Goal: Information Seeking & Learning: Learn about a topic

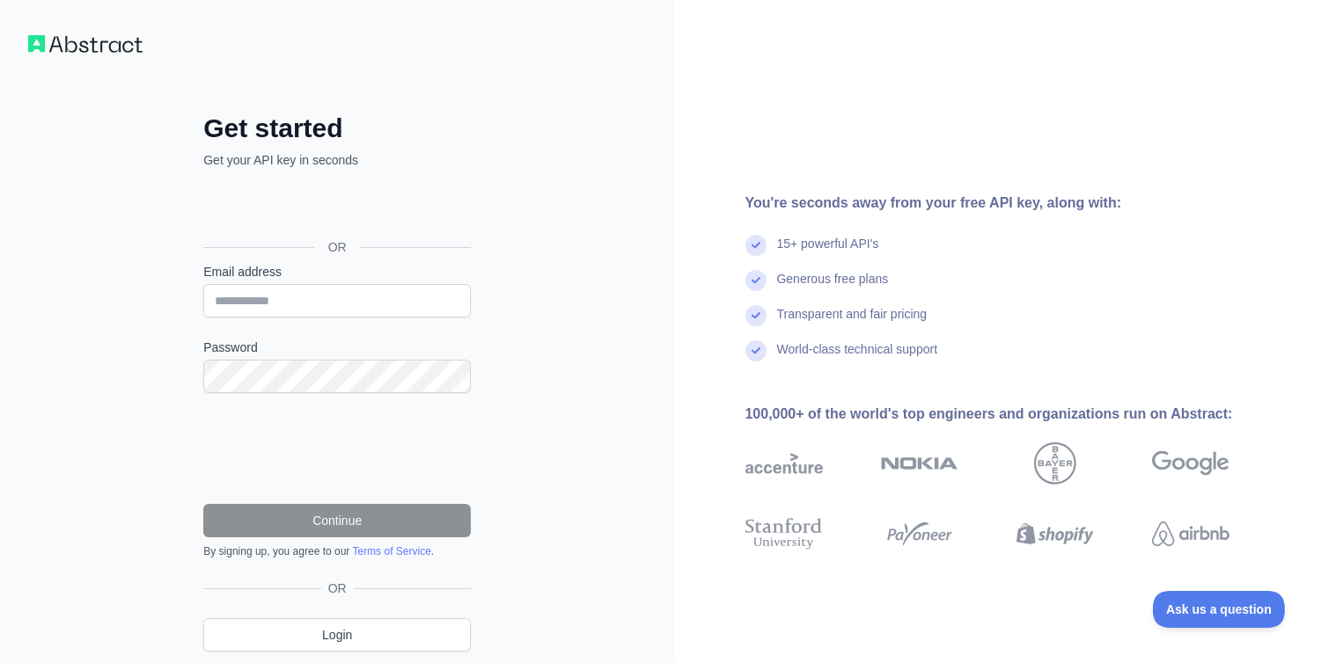
click at [186, 260] on div "Get started Get your API key in seconds OR Email address Password Continue By s…" at bounding box center [337, 396] width 338 height 567
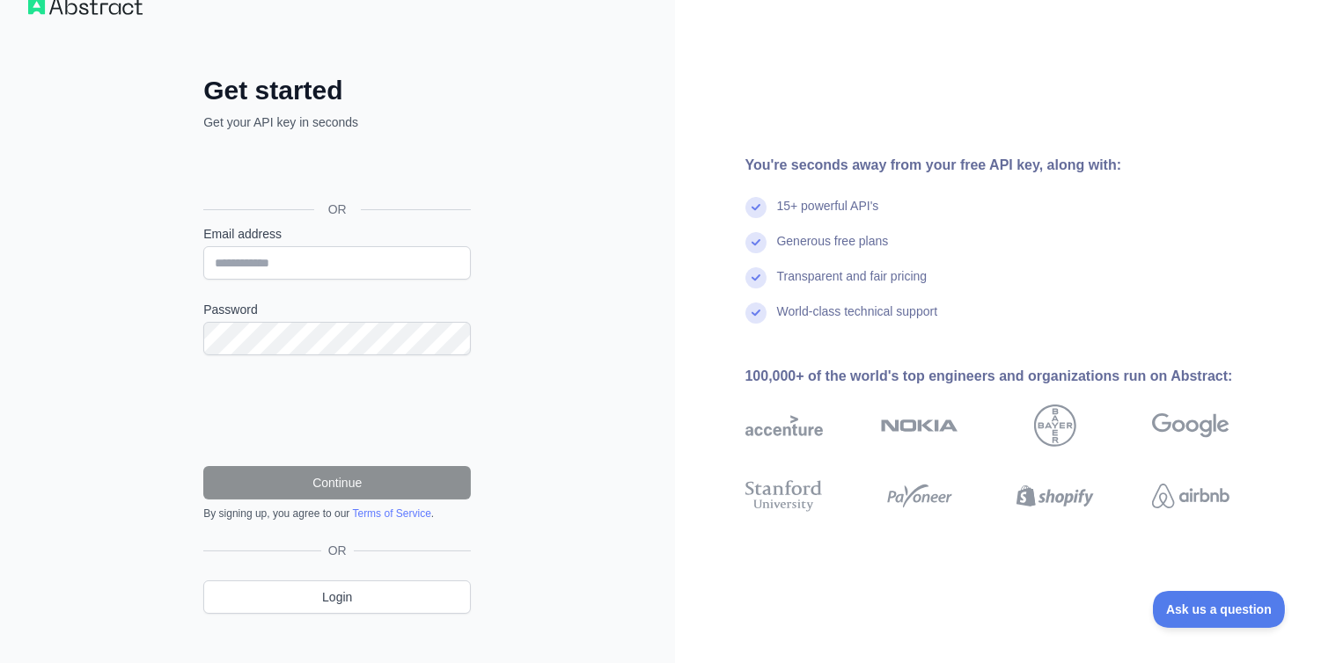
scroll to position [58, 0]
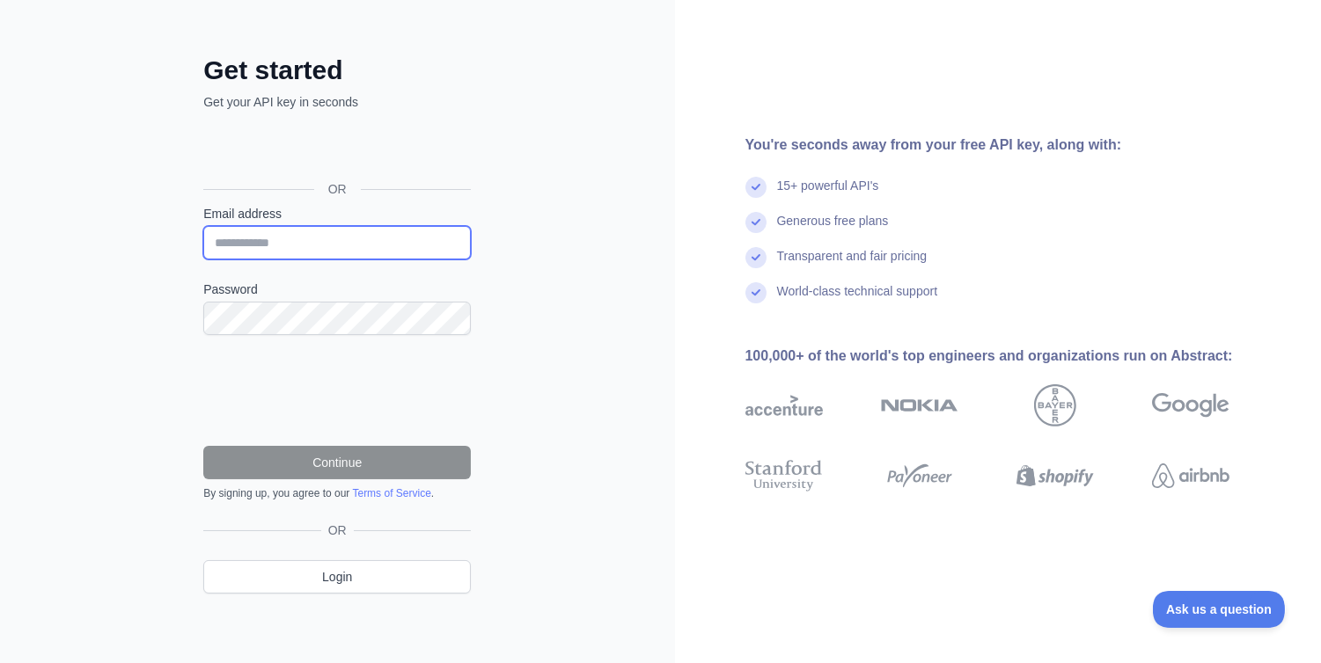
click at [301, 250] on input "Email address" at bounding box center [336, 242] width 267 height 33
type input "**********"
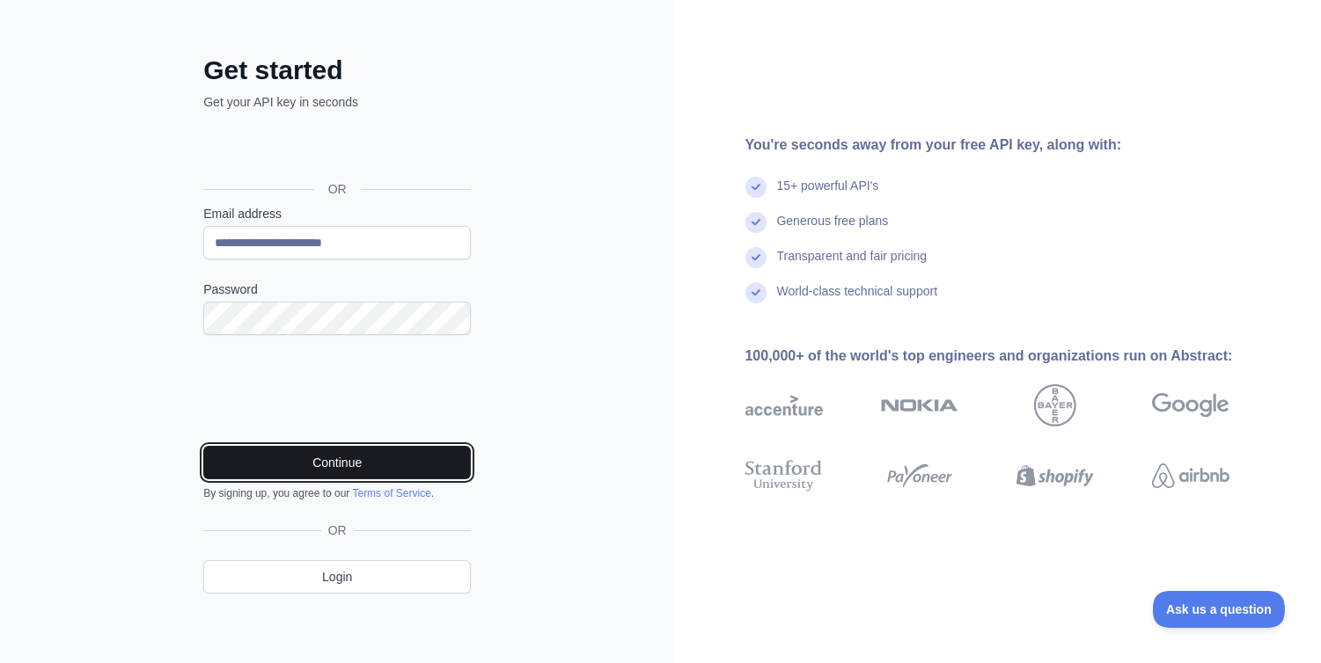
click at [323, 465] on button "Continue" at bounding box center [336, 462] width 267 height 33
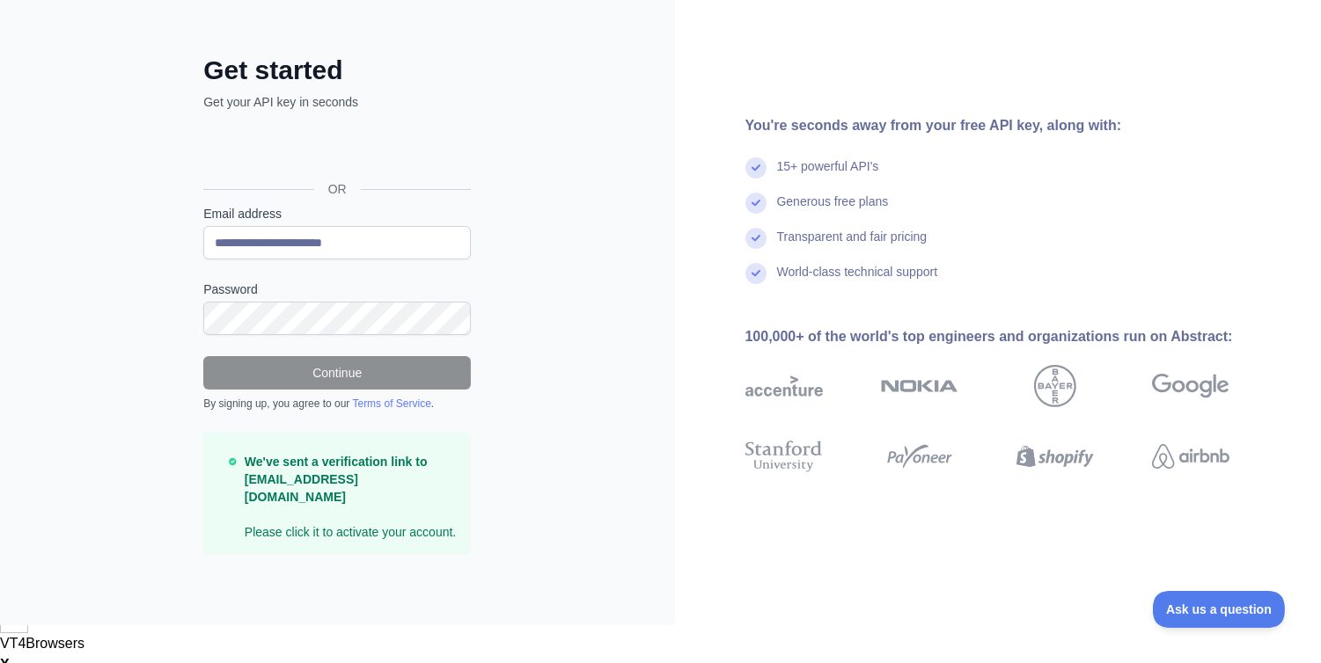
scroll to position [2, 0]
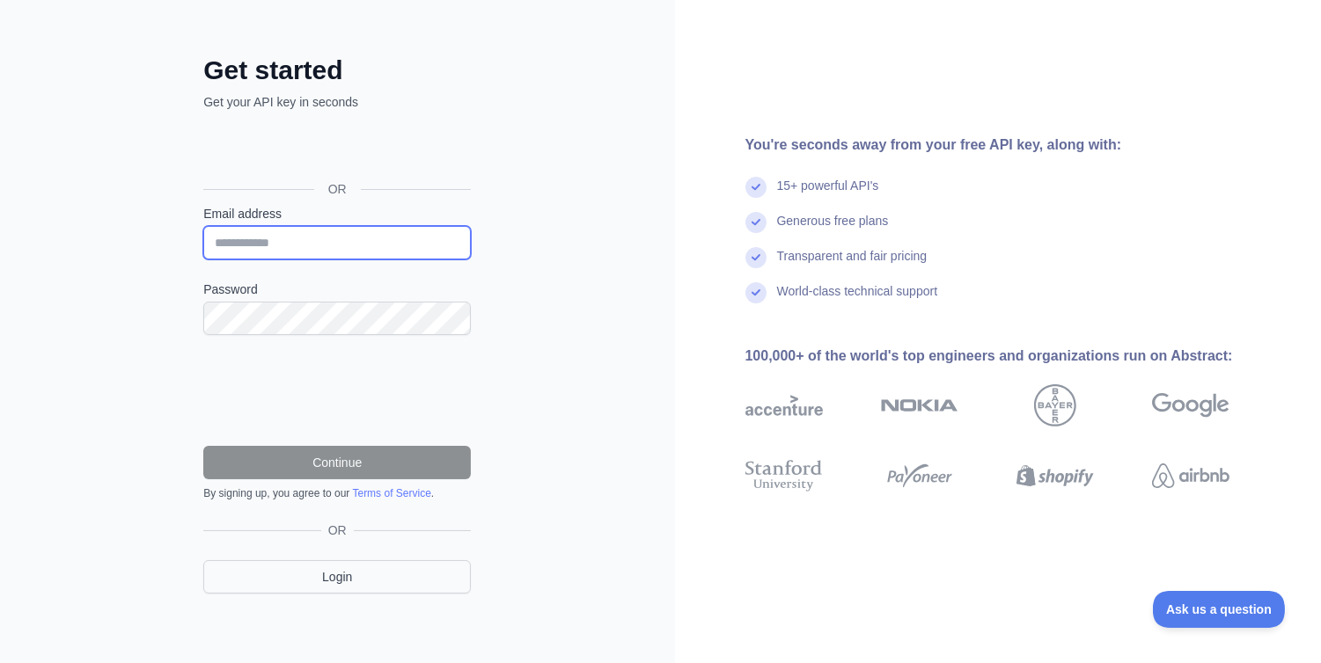
type input "**********"
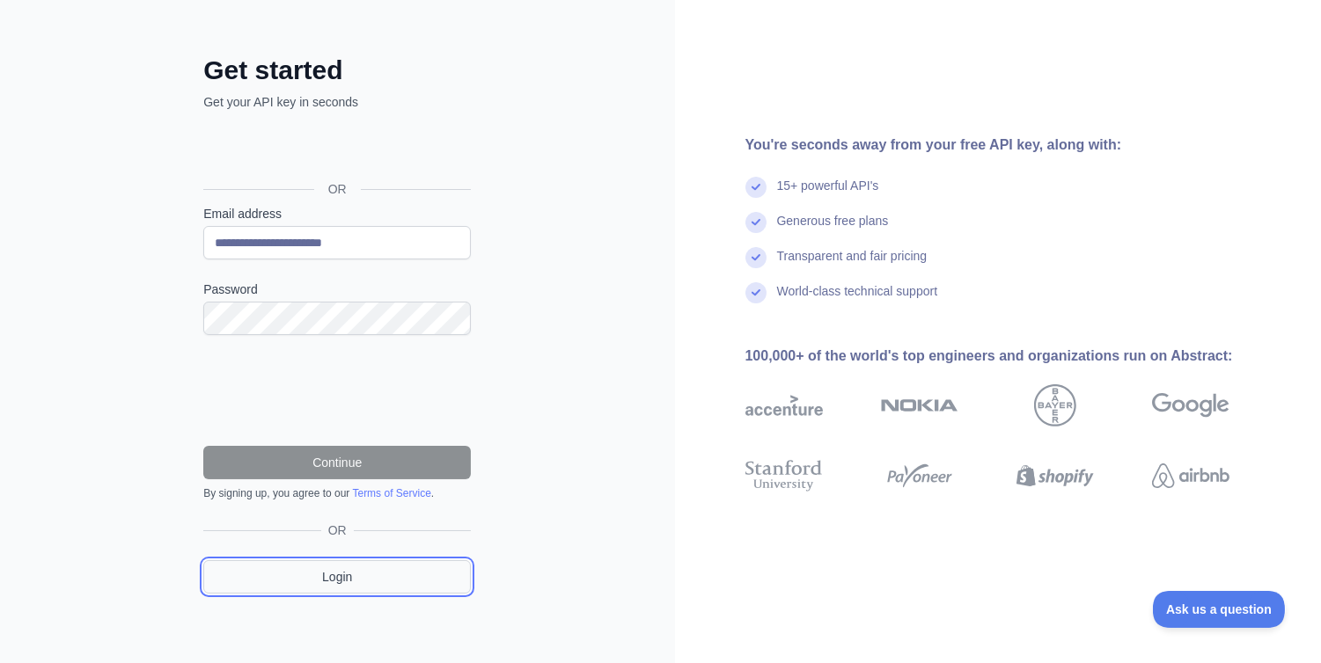
click at [383, 561] on link "Login" at bounding box center [336, 576] width 267 height 33
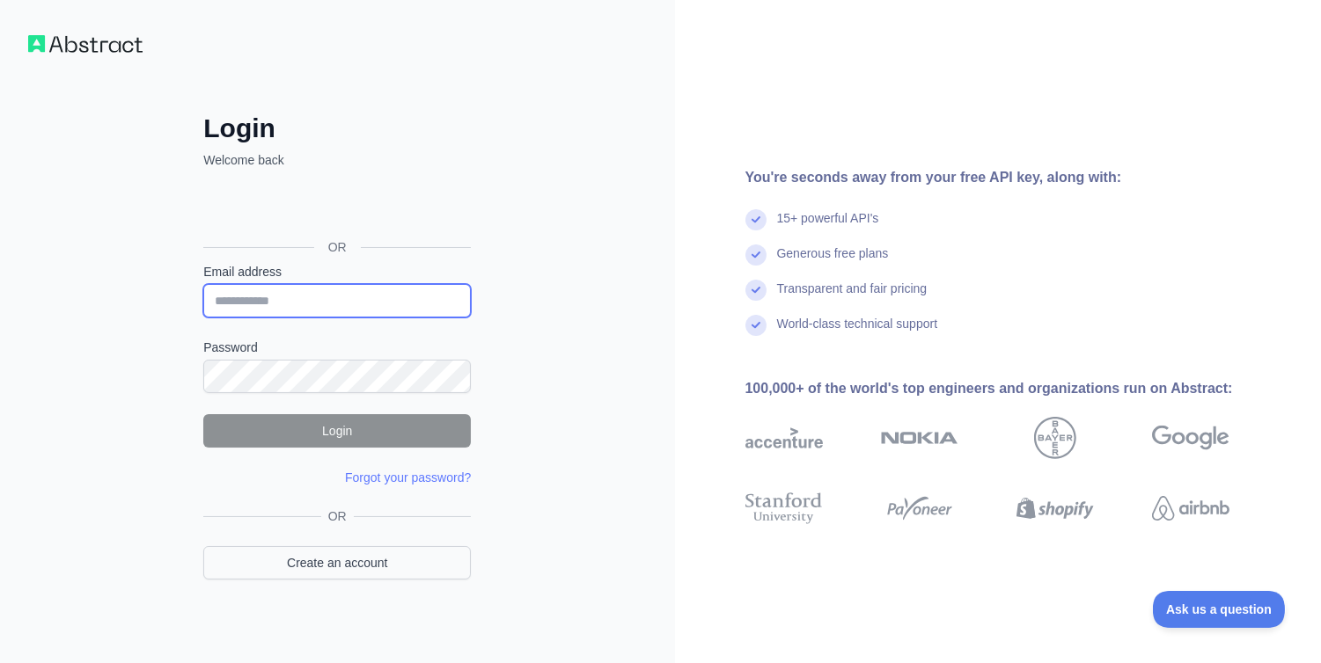
type input "**********"
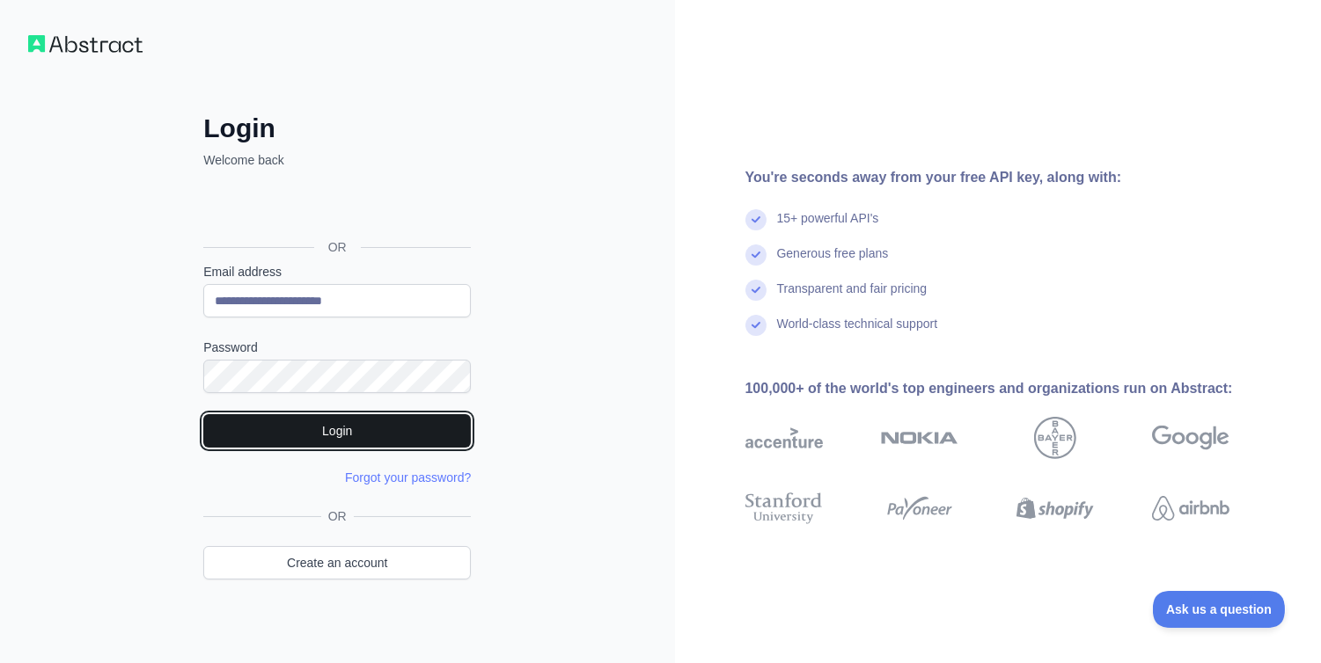
click at [330, 426] on button "Login" at bounding box center [336, 430] width 267 height 33
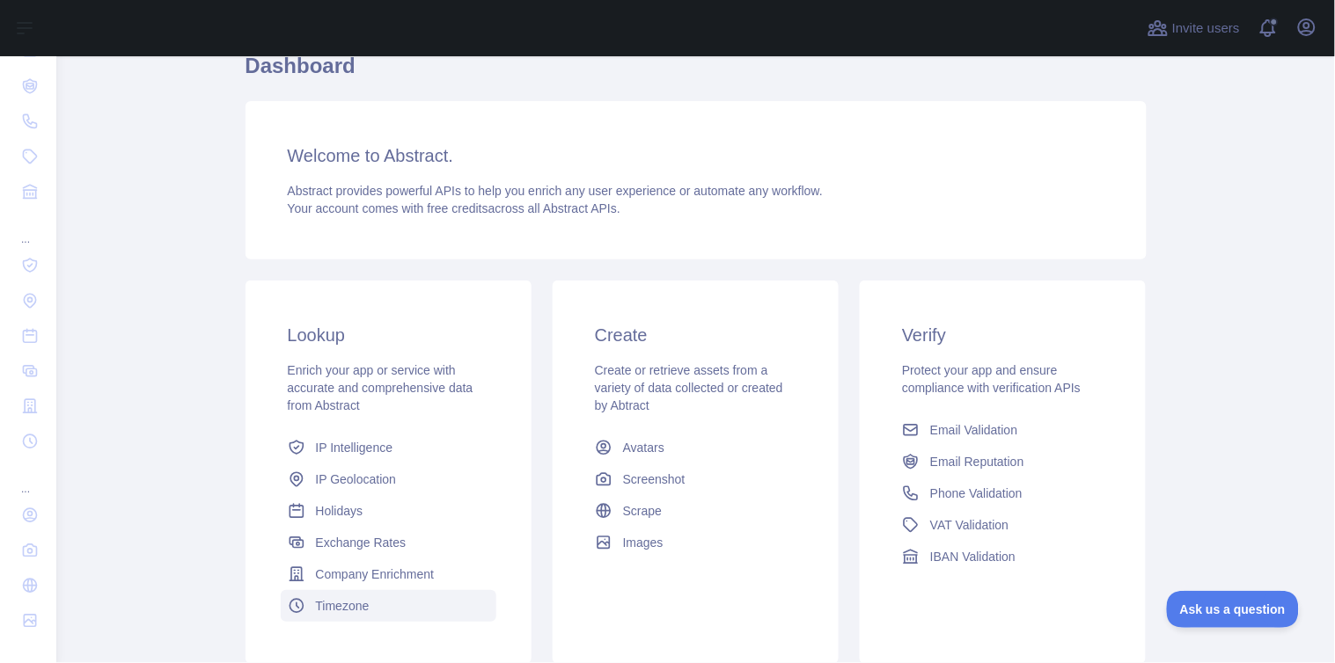
scroll to position [195, 0]
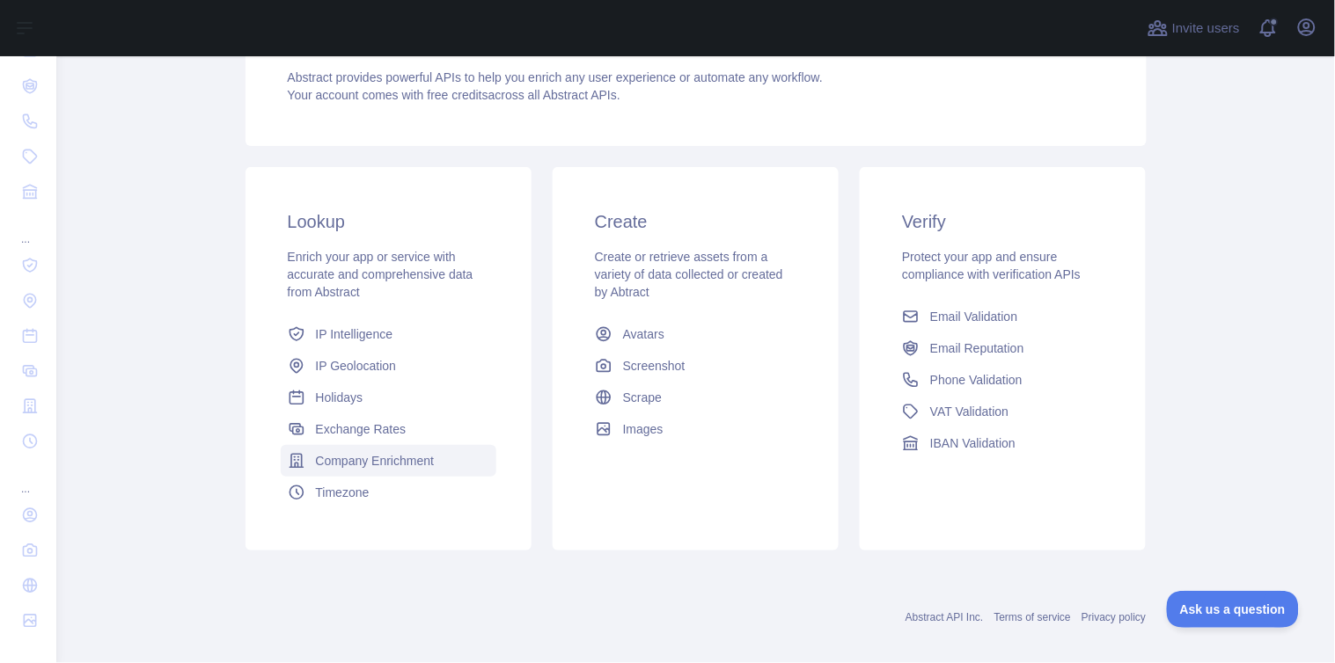
click at [409, 468] on span "Company Enrichment" at bounding box center [375, 461] width 119 height 18
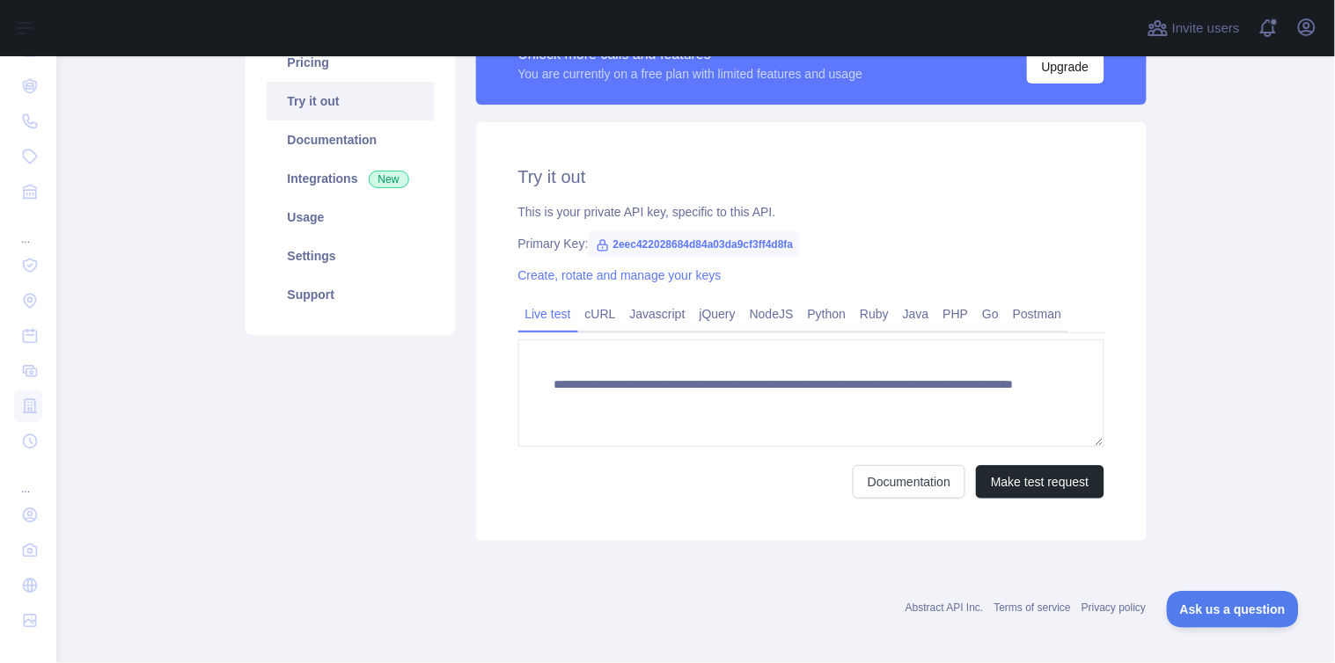
scroll to position [172, 0]
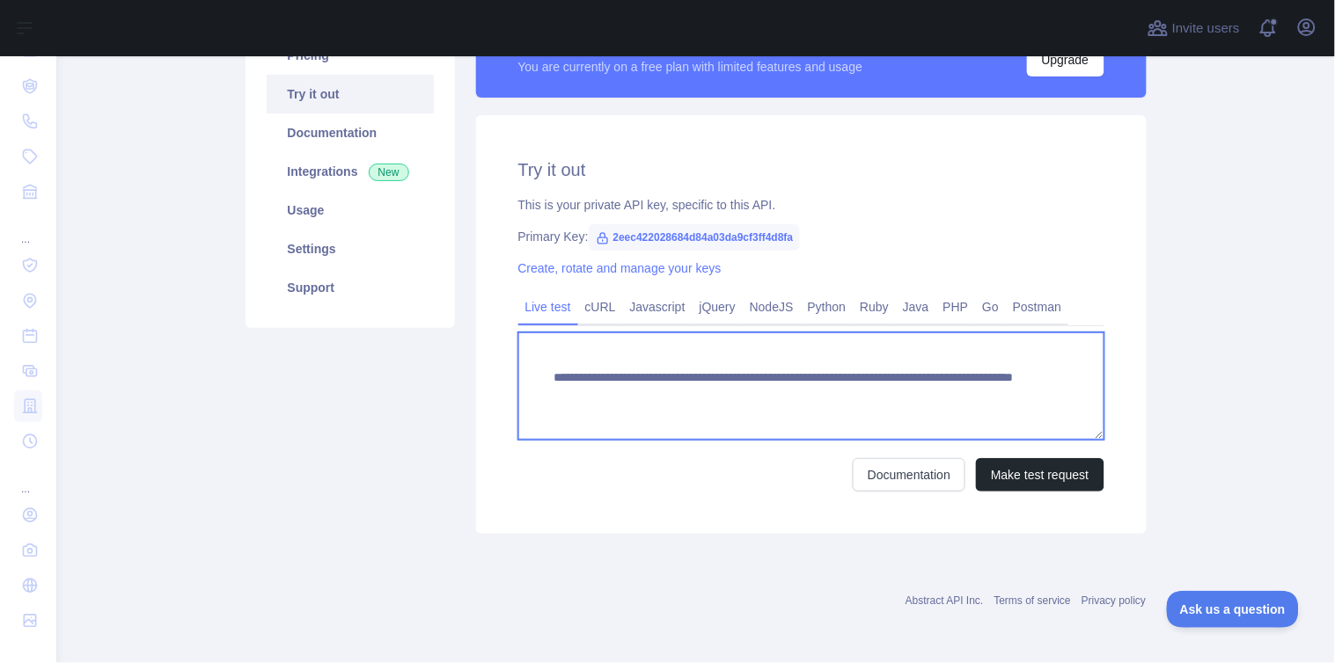
click at [768, 378] on textarea "**********" at bounding box center [811, 386] width 586 height 107
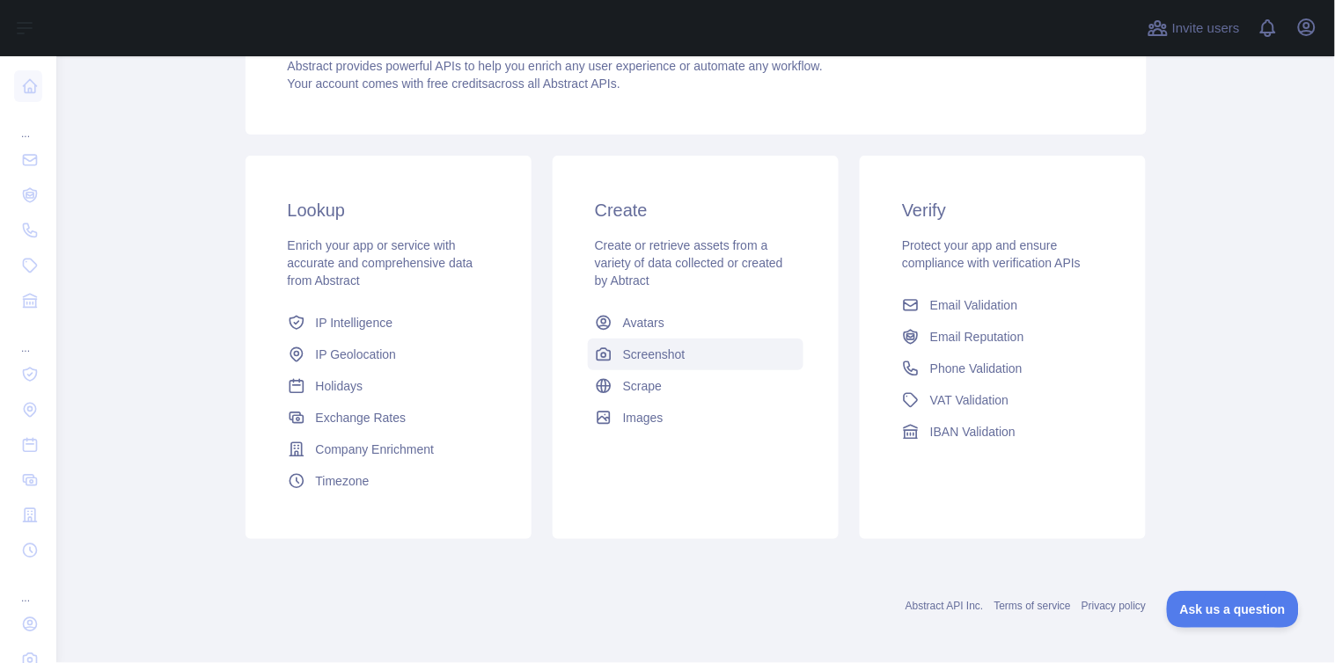
scroll to position [212, 0]
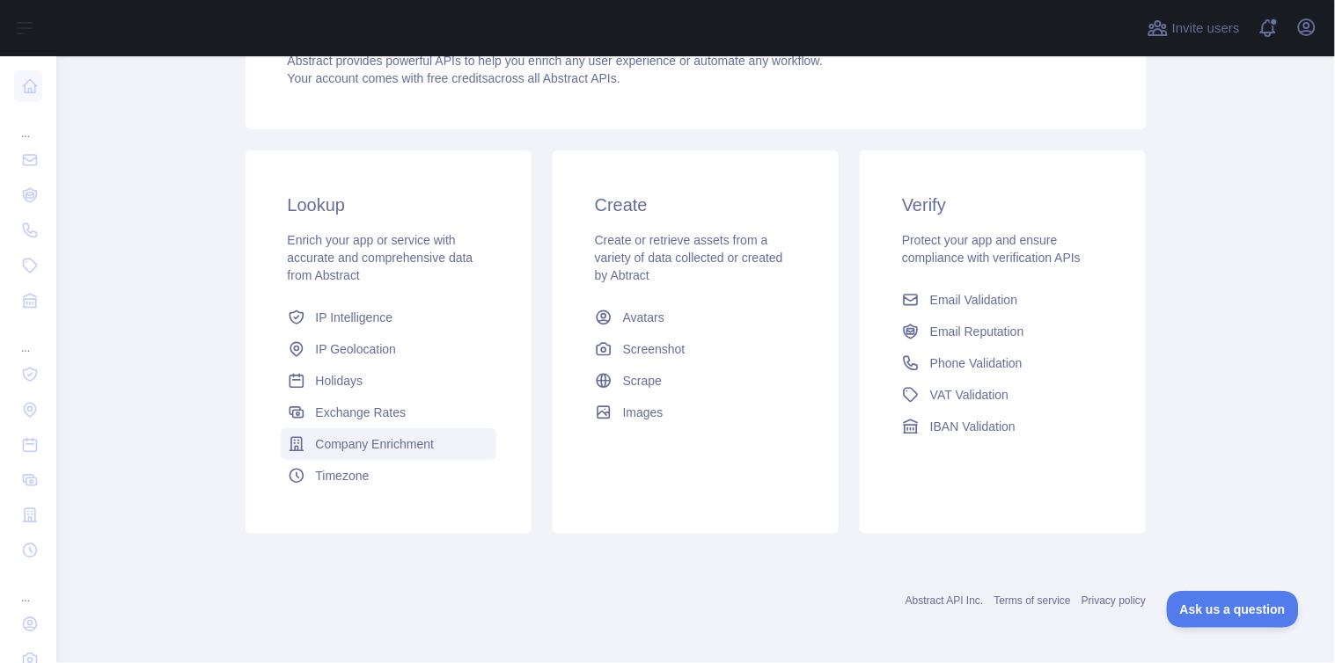
click at [438, 434] on link "Company Enrichment" at bounding box center [389, 444] width 216 height 32
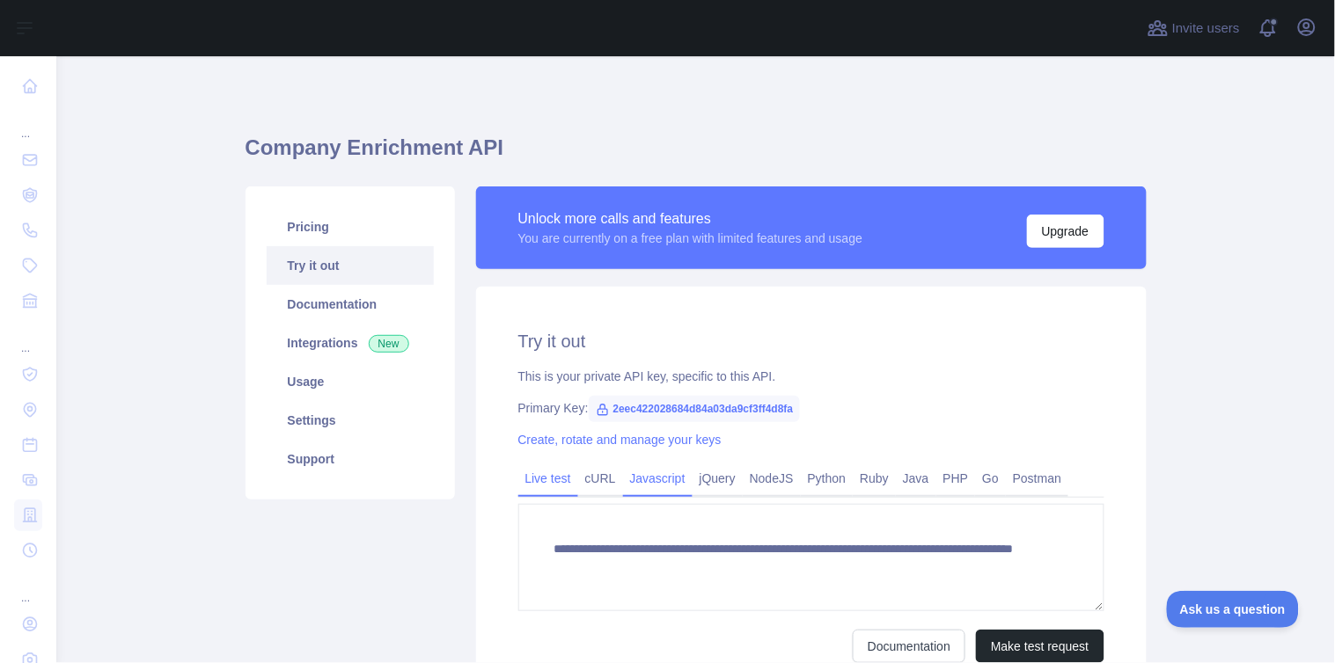
scroll to position [172, 0]
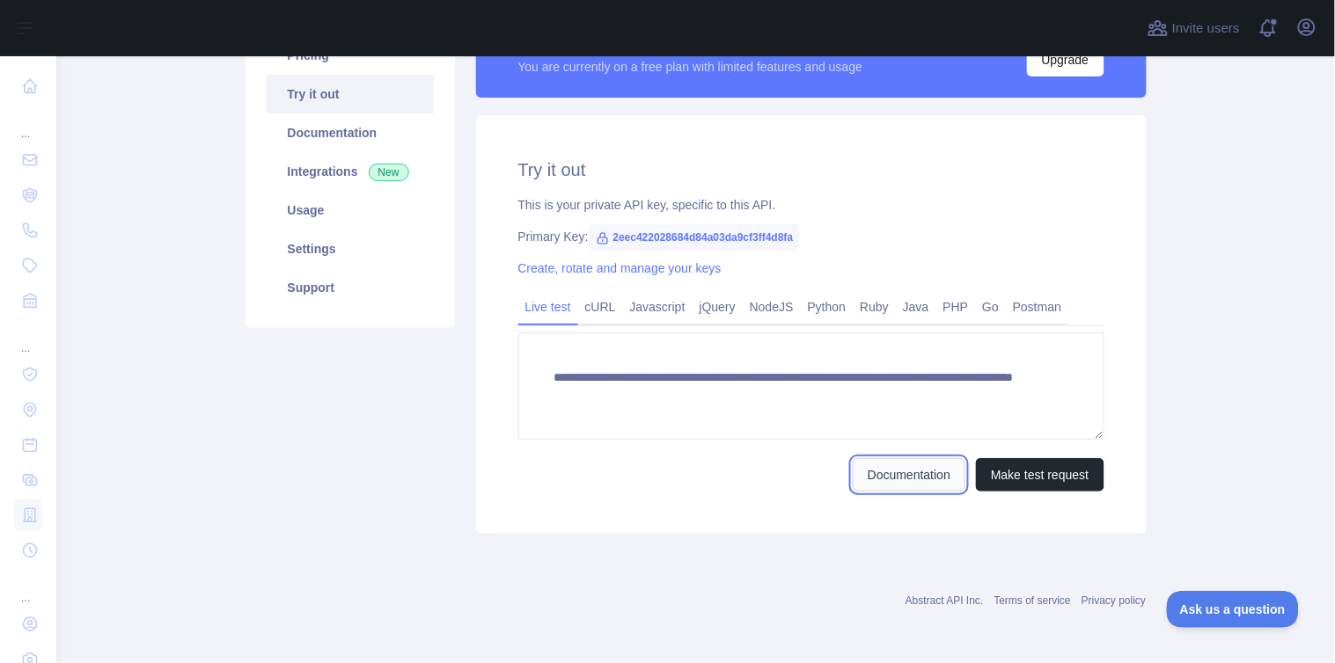
click at [885, 471] on link "Documentation" at bounding box center [909, 474] width 113 height 33
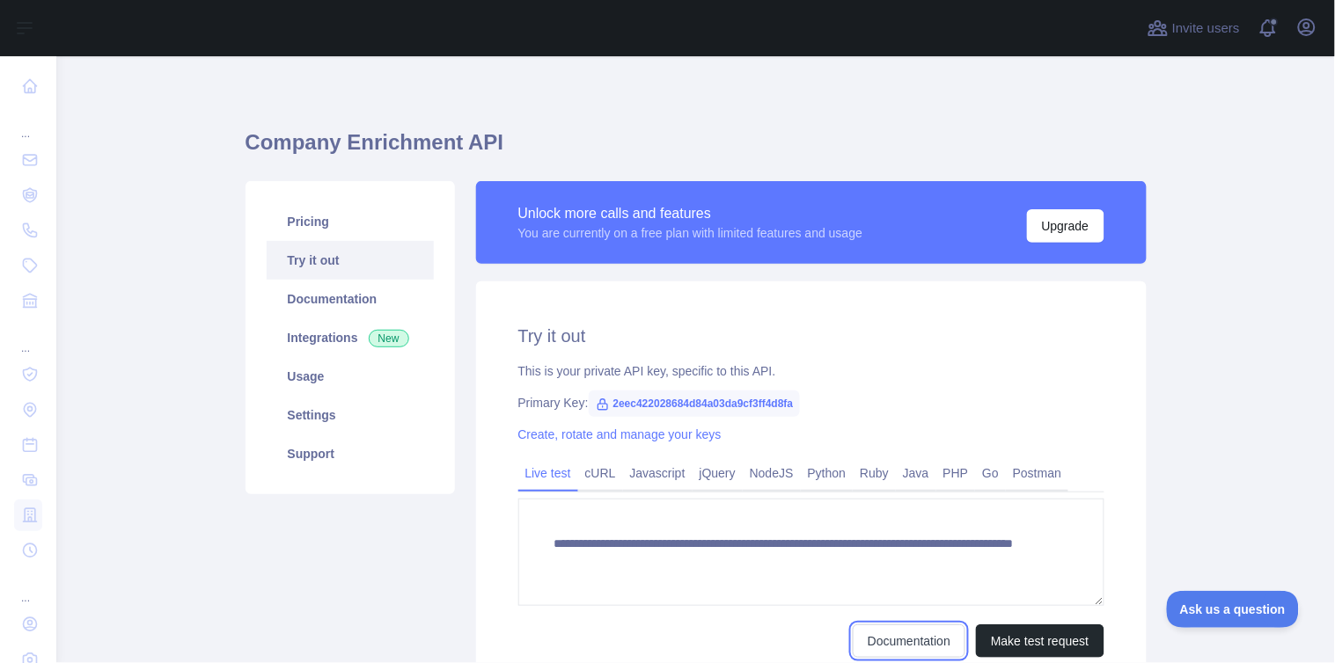
scroll to position [0, 0]
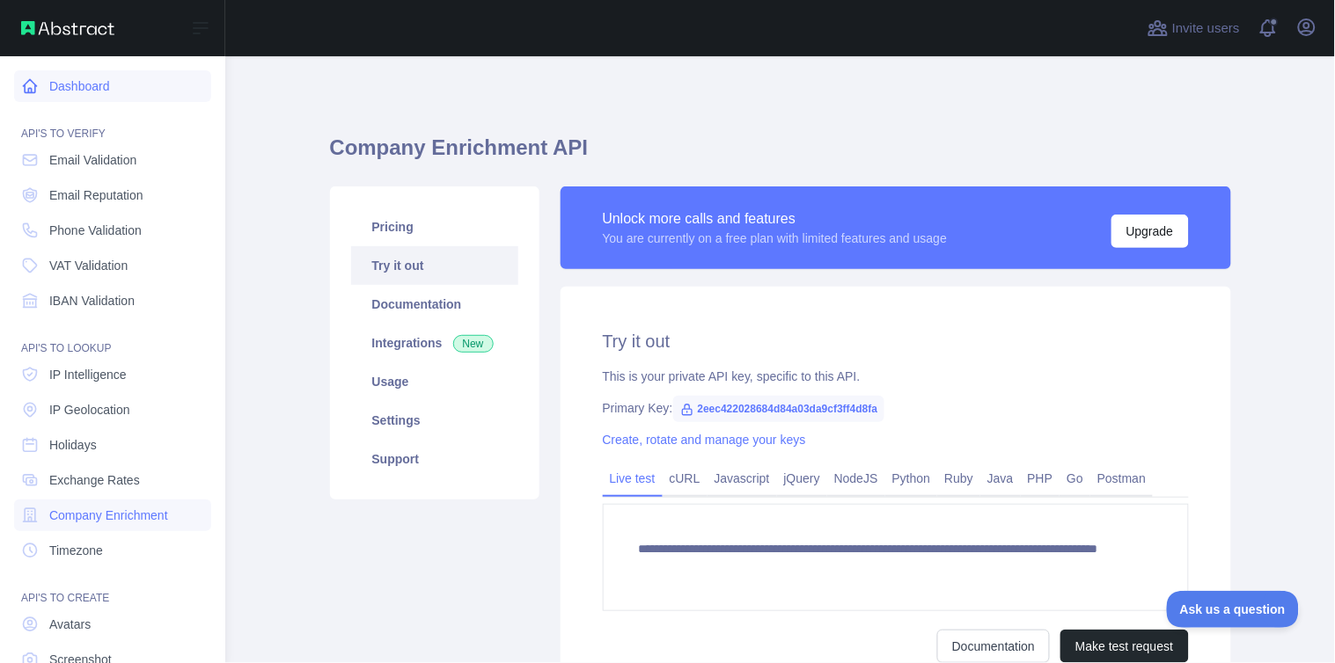
click at [97, 89] on link "Dashboard" at bounding box center [112, 86] width 197 height 32
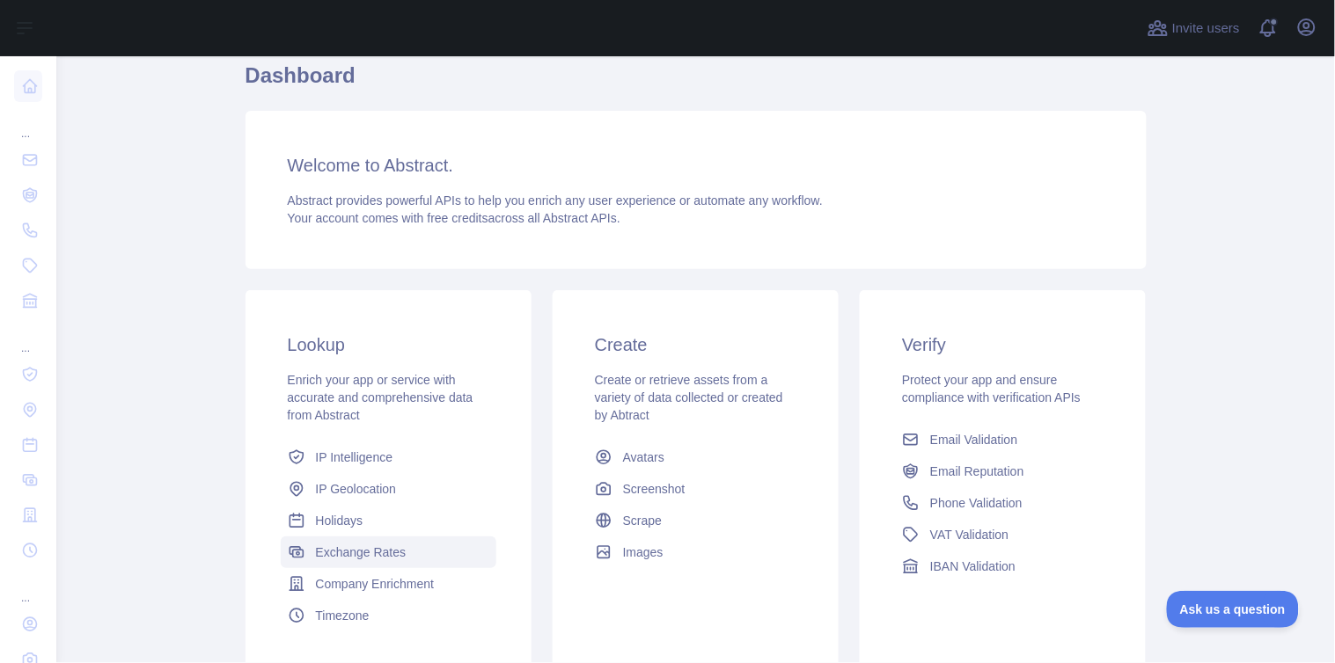
scroll to position [195, 0]
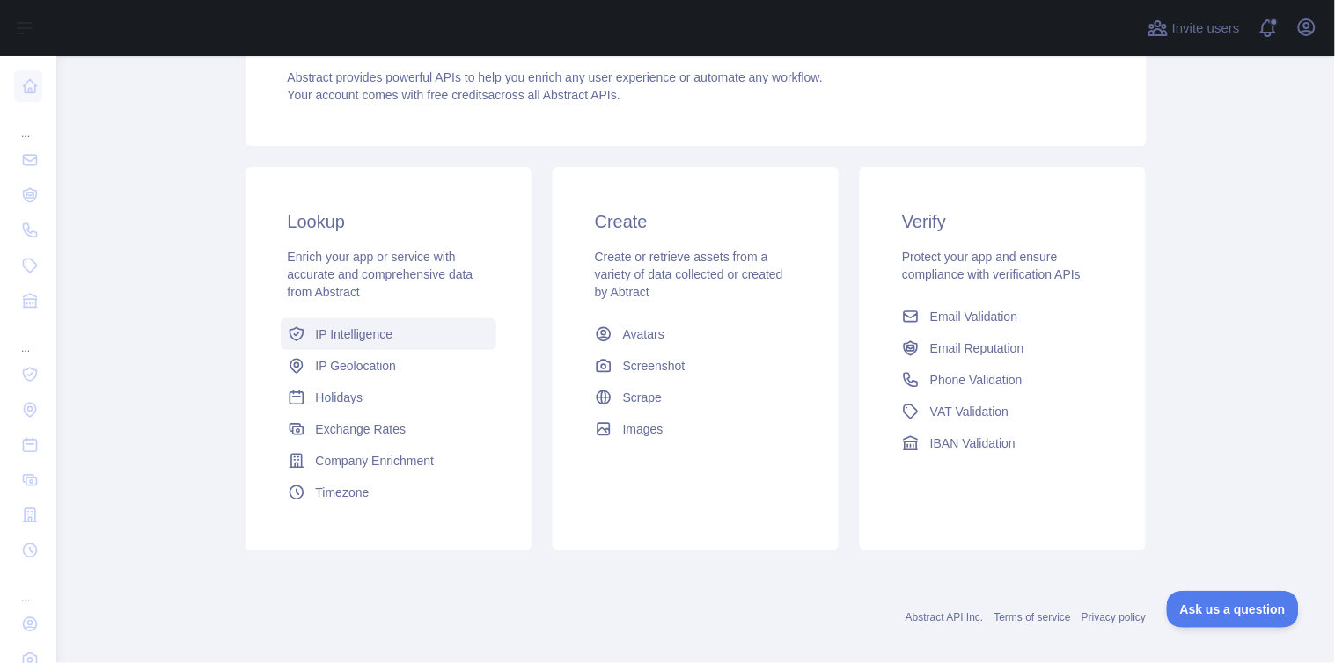
click at [383, 338] on span "IP Intelligence" at bounding box center [354, 335] width 77 height 18
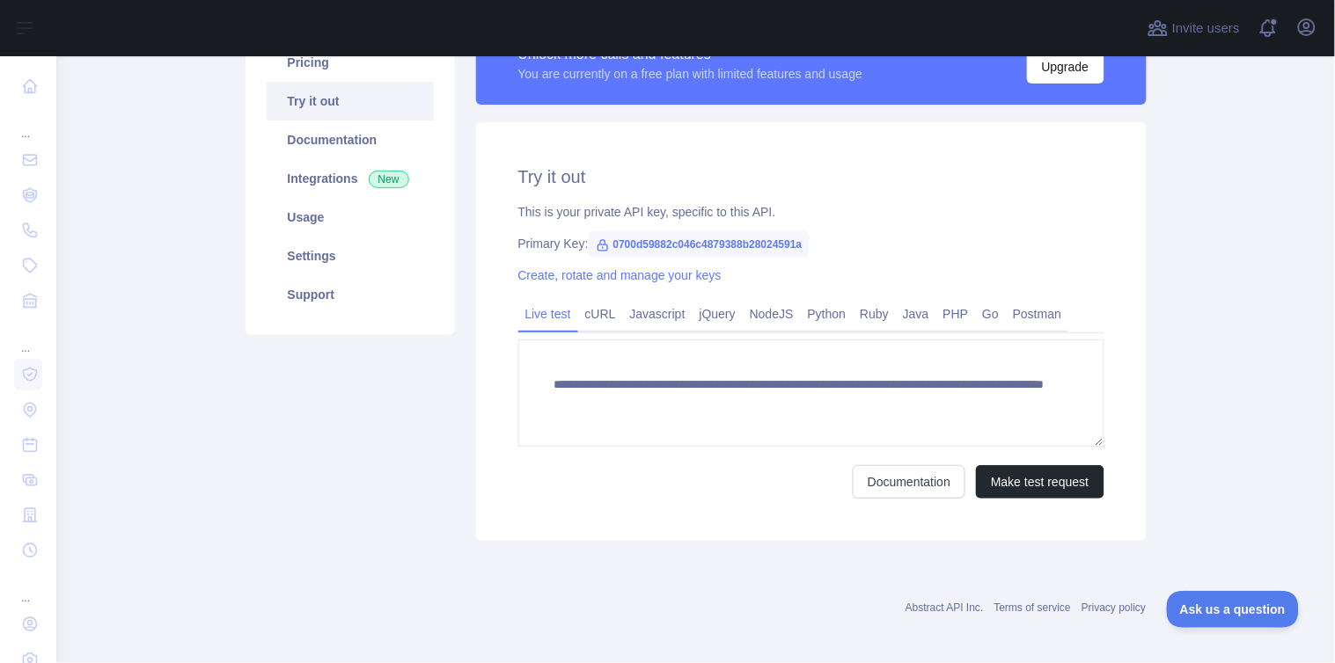
scroll to position [172, 0]
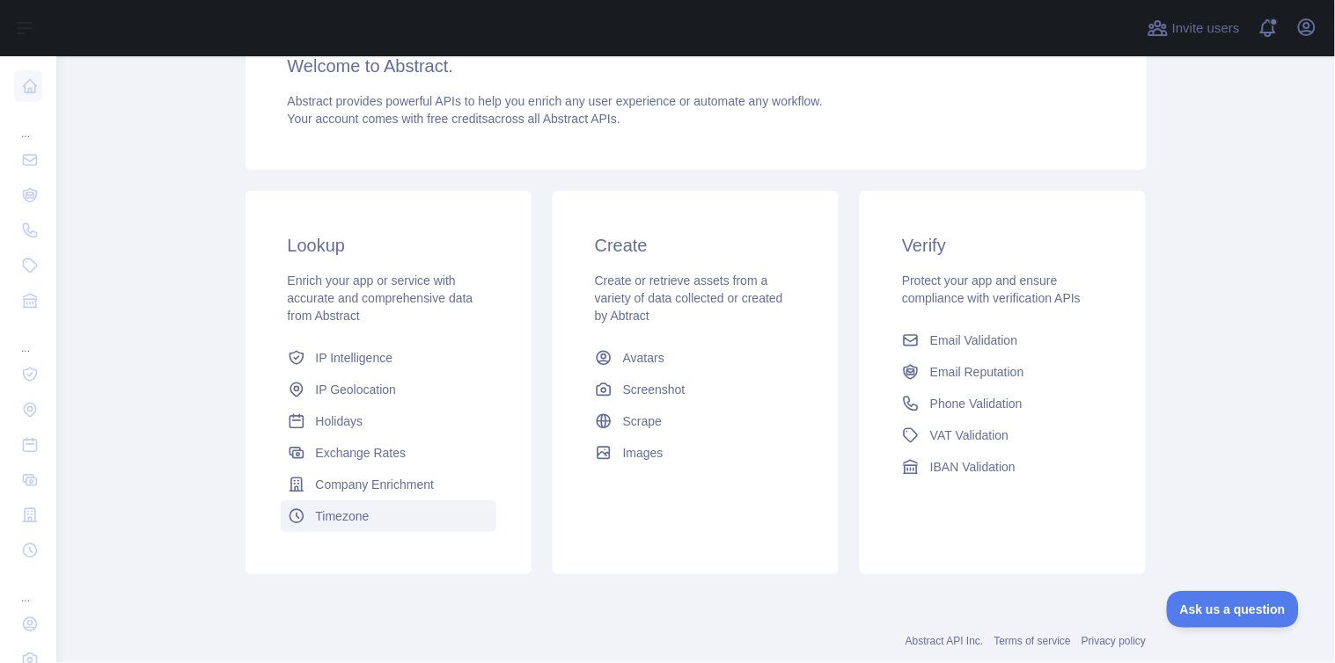
click at [385, 501] on link "Timezone" at bounding box center [389, 517] width 216 height 32
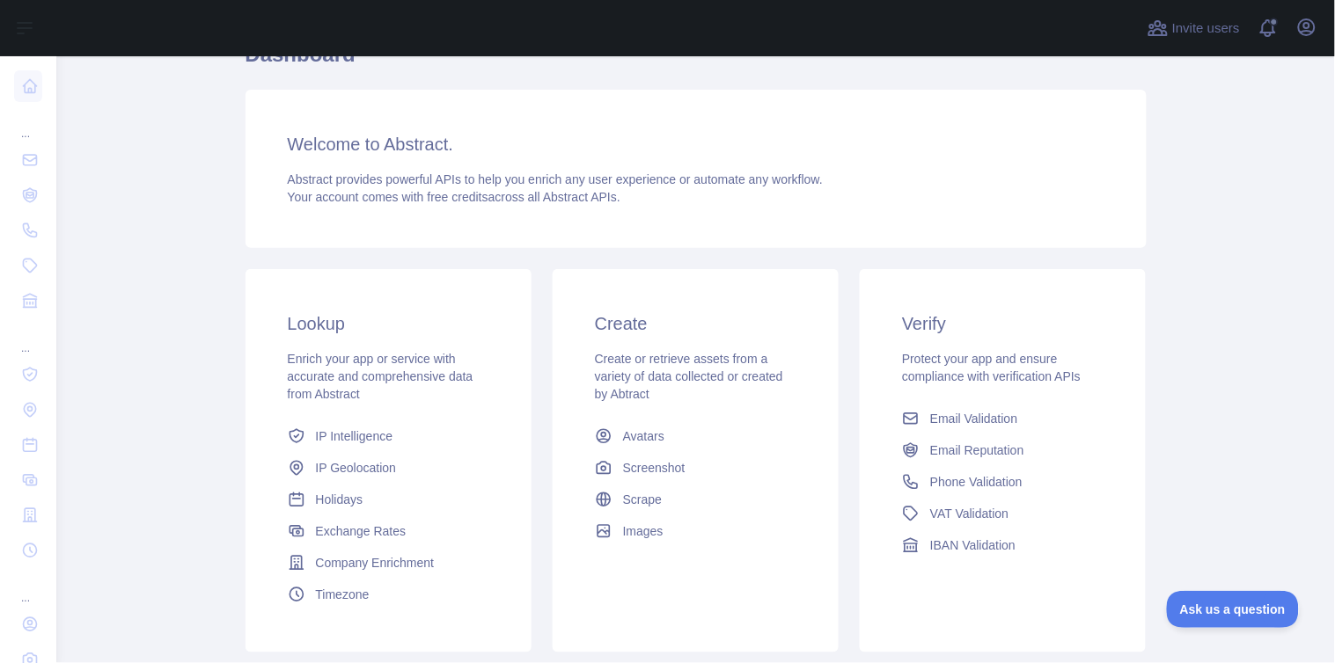
scroll to position [212, 0]
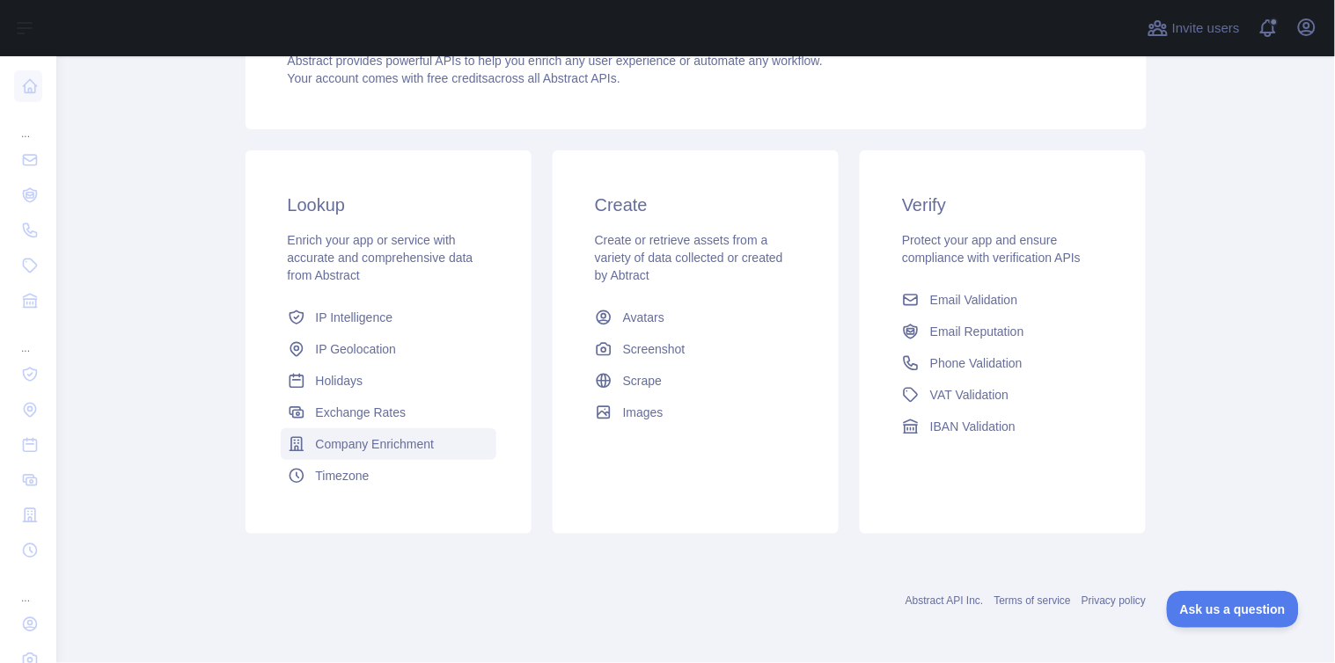
click at [399, 445] on span "Company Enrichment" at bounding box center [375, 444] width 119 height 18
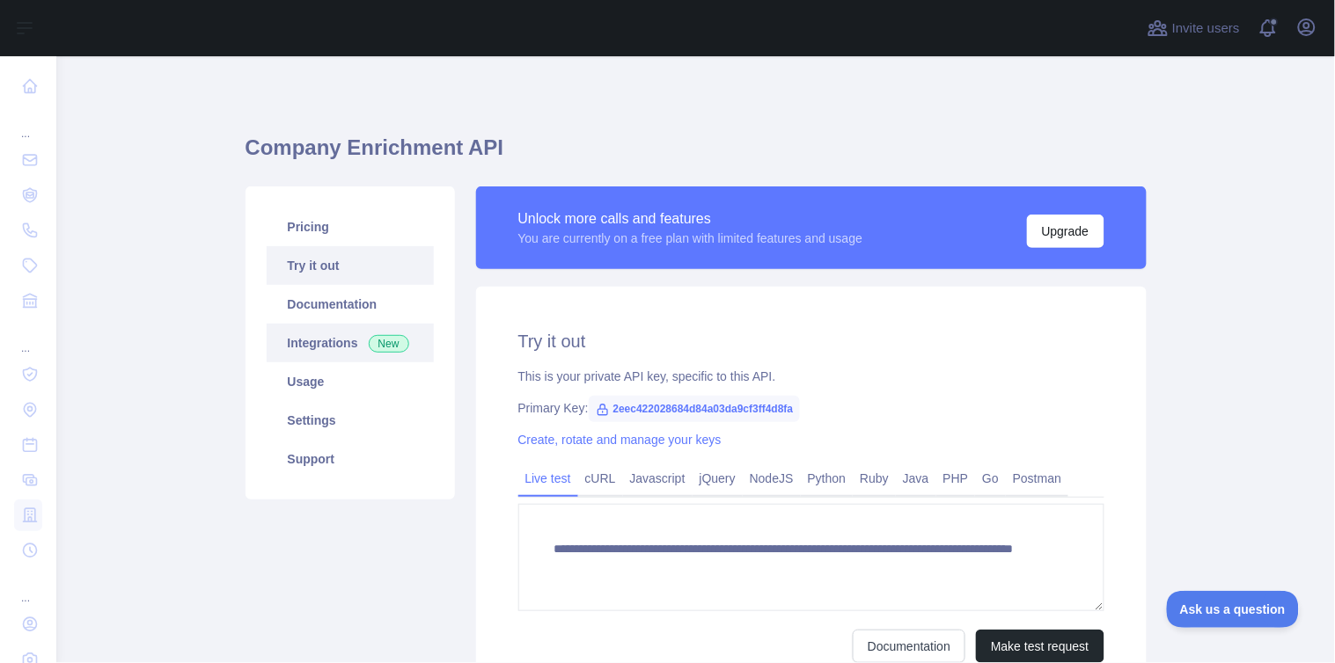
click at [349, 350] on link "Integrations New" at bounding box center [350, 343] width 167 height 39
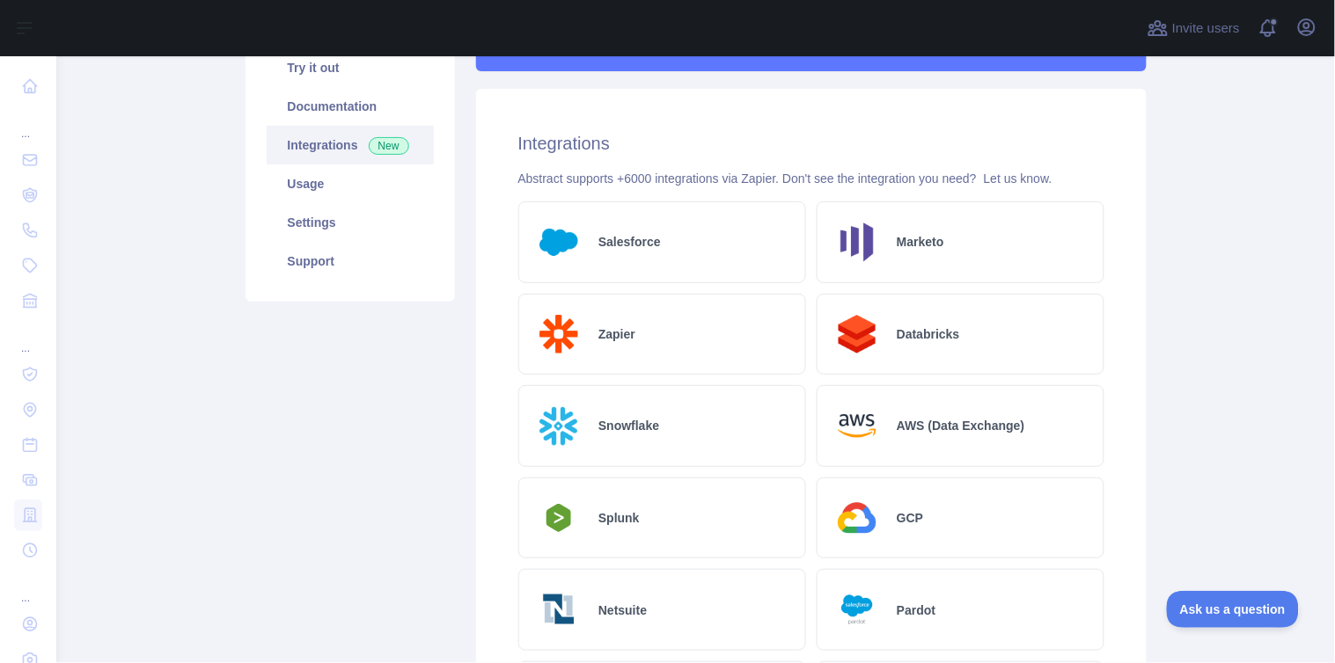
scroll to position [26, 0]
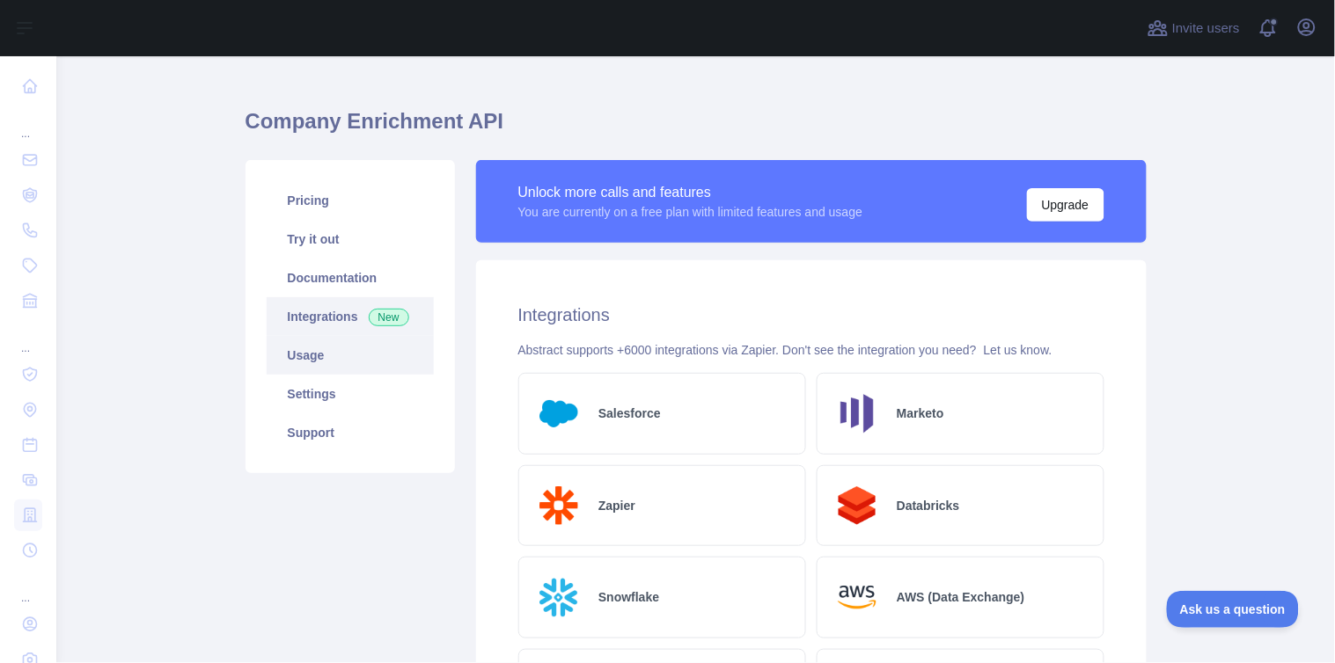
click at [367, 364] on link "Usage" at bounding box center [350, 355] width 167 height 39
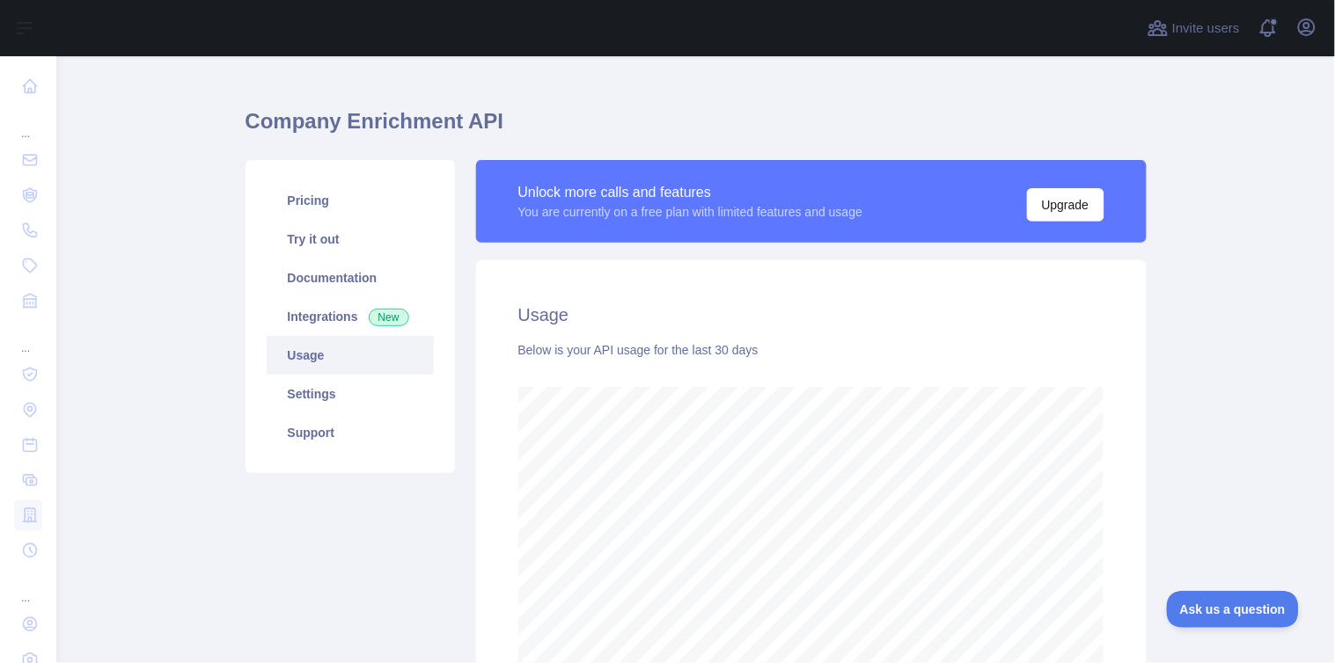
scroll to position [215, 0]
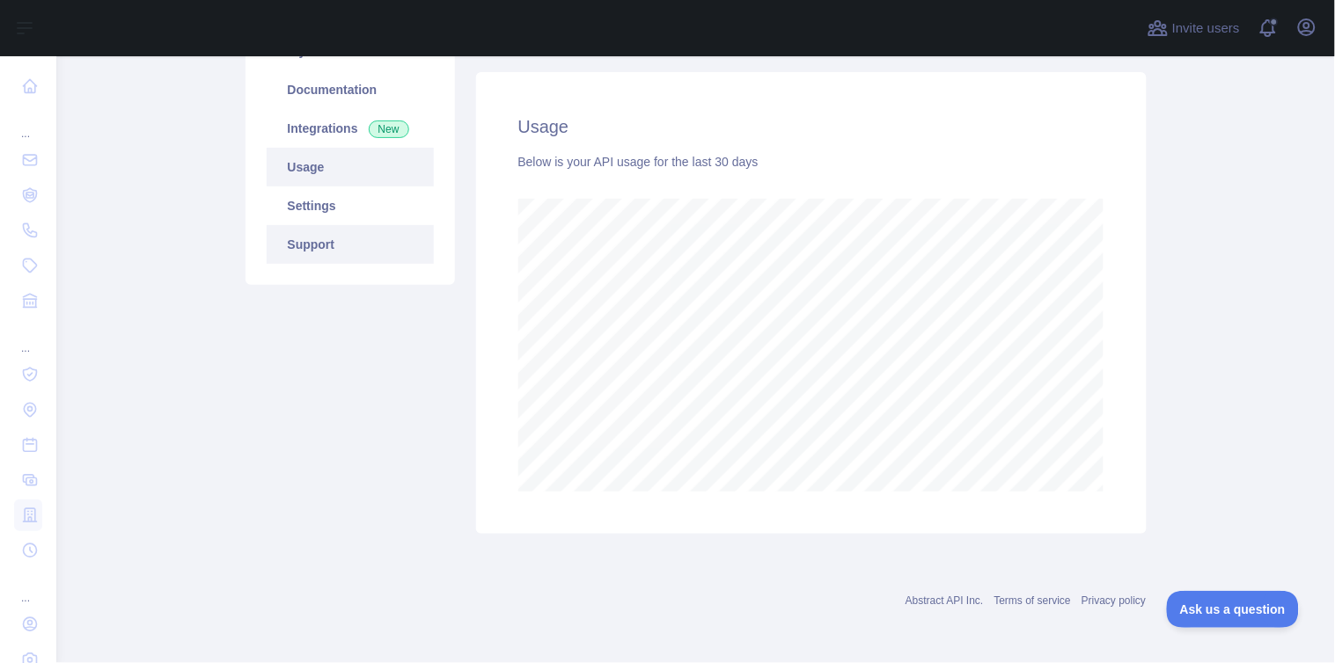
click at [373, 225] on link "Support" at bounding box center [350, 244] width 167 height 39
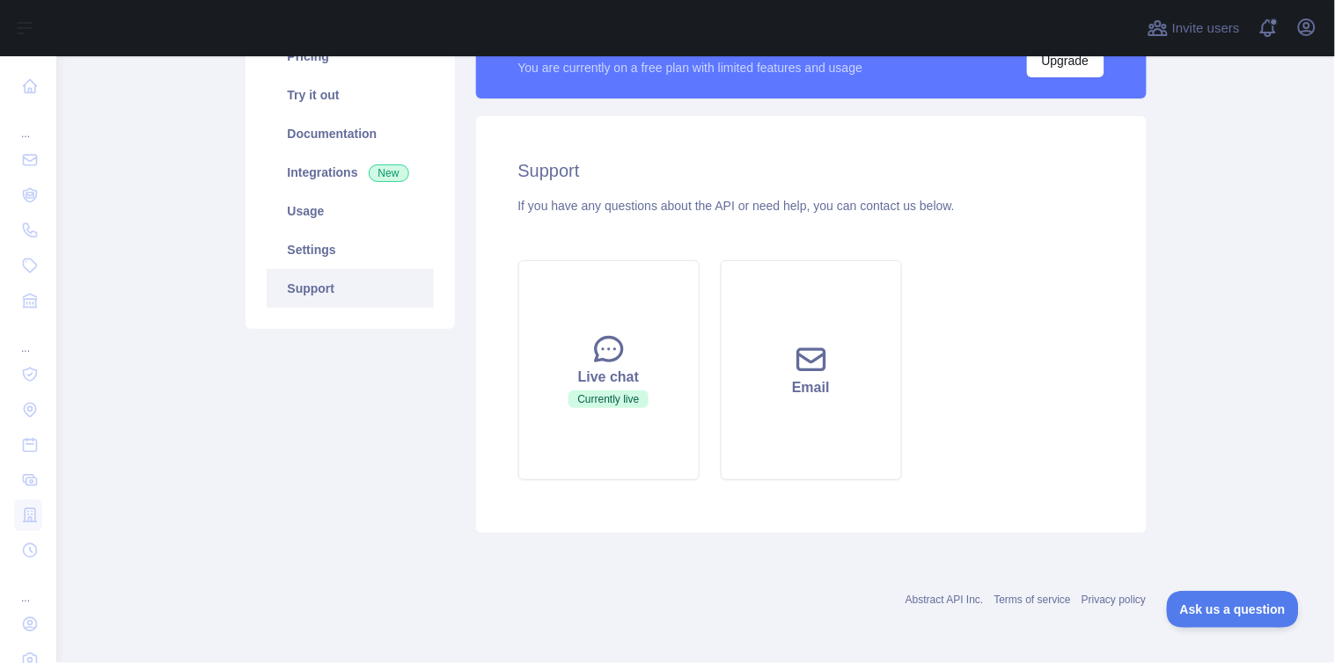
click at [337, 271] on link "Support" at bounding box center [350, 288] width 167 height 39
click at [344, 240] on link "Settings" at bounding box center [350, 250] width 167 height 39
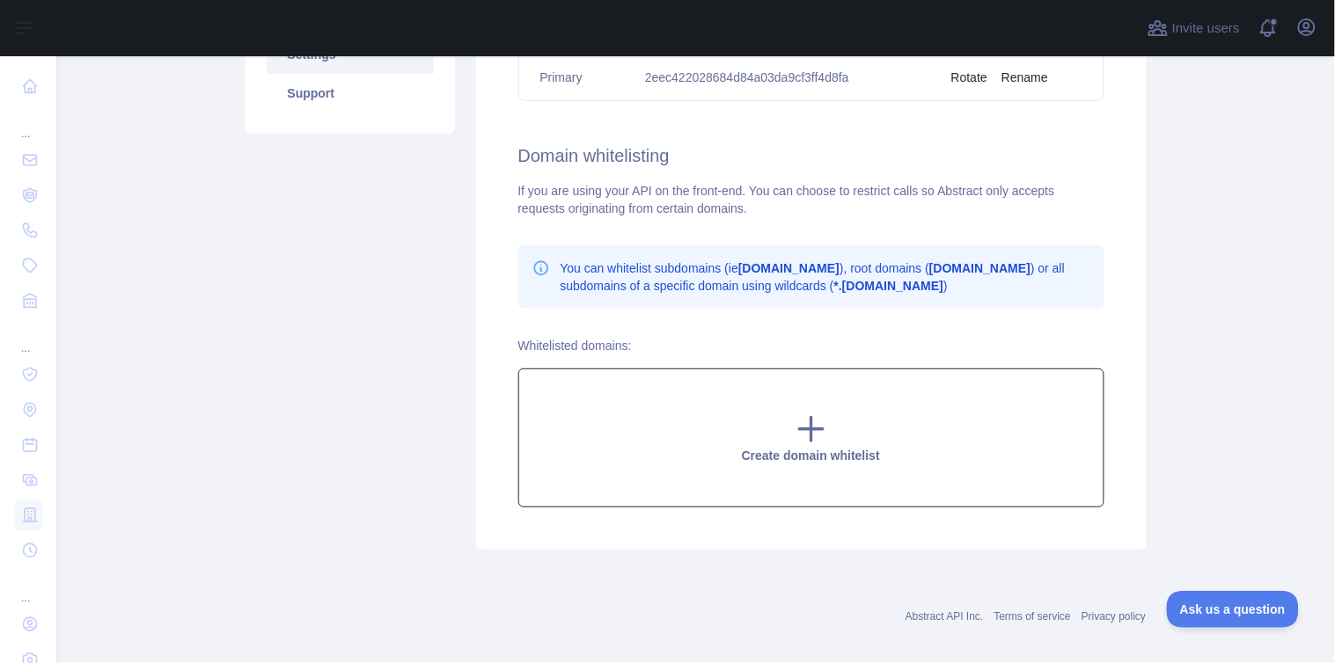
scroll to position [73, 0]
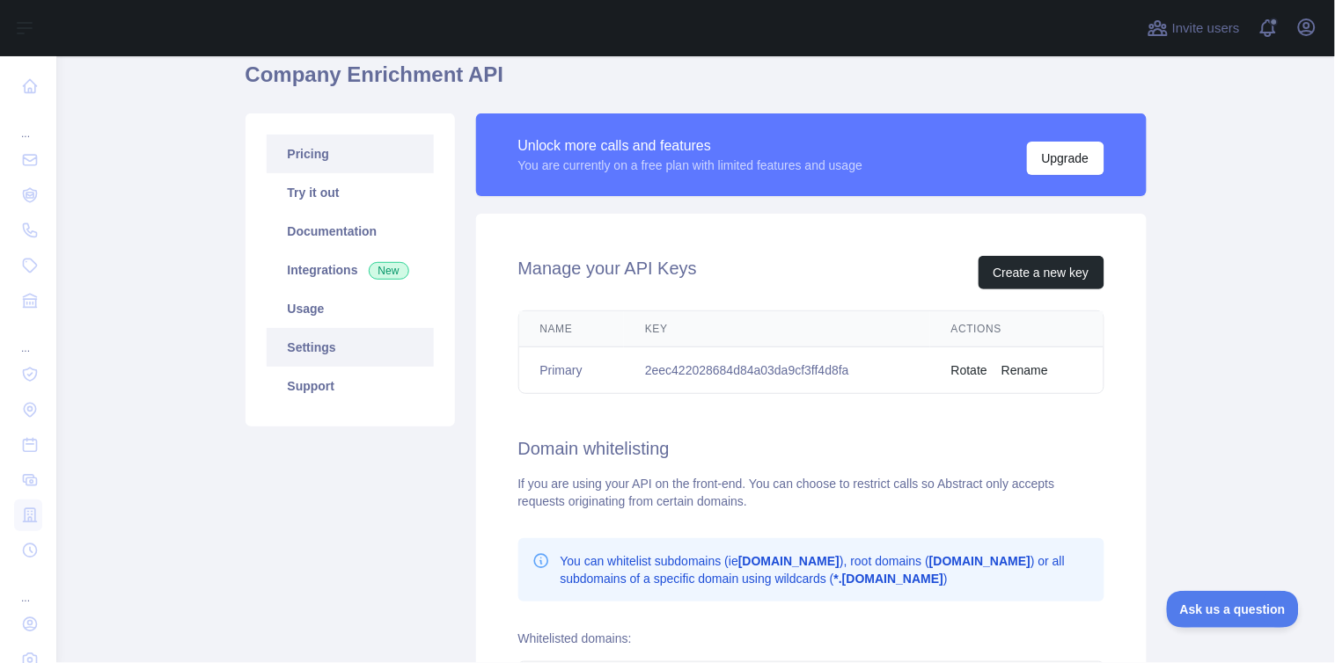
click at [337, 160] on link "Pricing" at bounding box center [350, 154] width 167 height 39
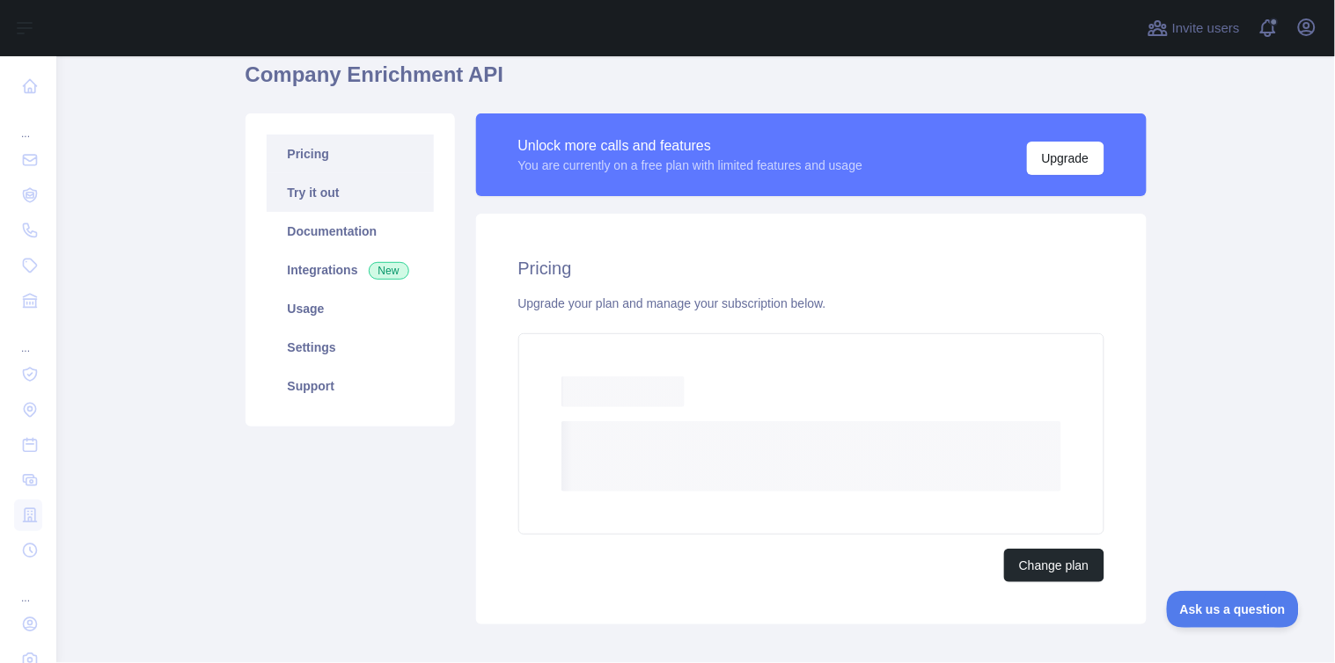
click at [340, 199] on link "Try it out" at bounding box center [350, 192] width 167 height 39
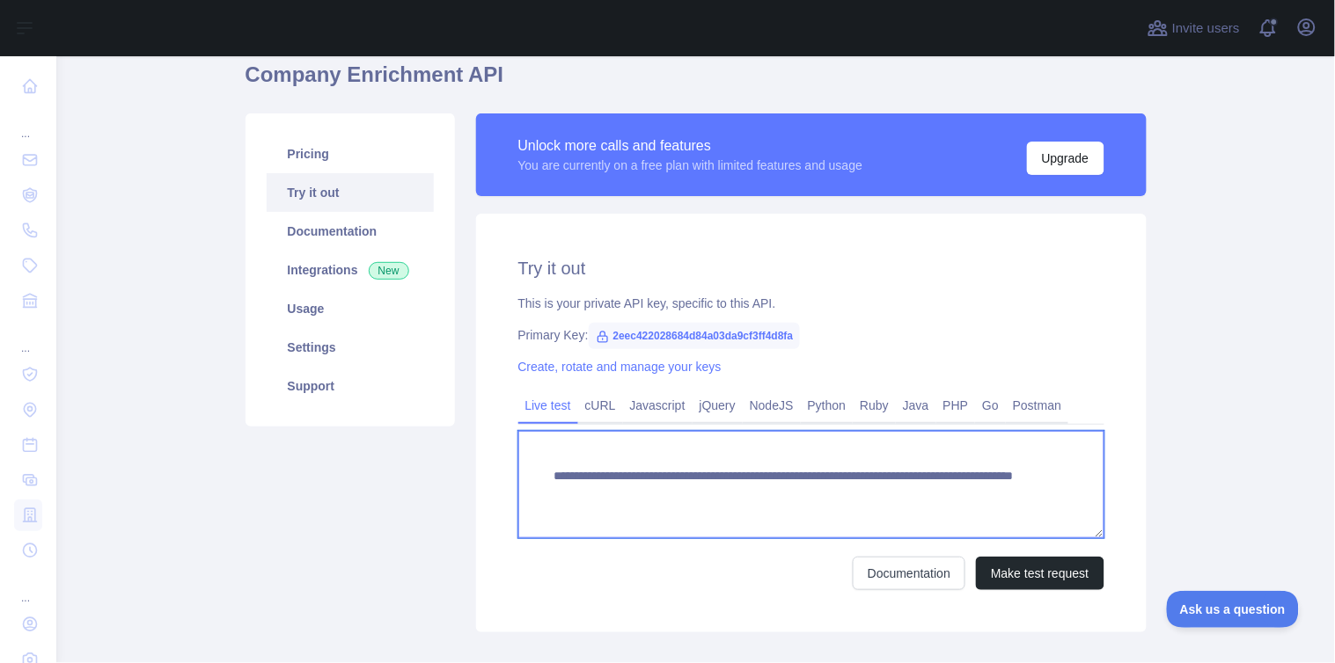
click at [666, 501] on textarea "**********" at bounding box center [811, 484] width 586 height 107
click at [669, 494] on textarea "**********" at bounding box center [811, 484] width 586 height 107
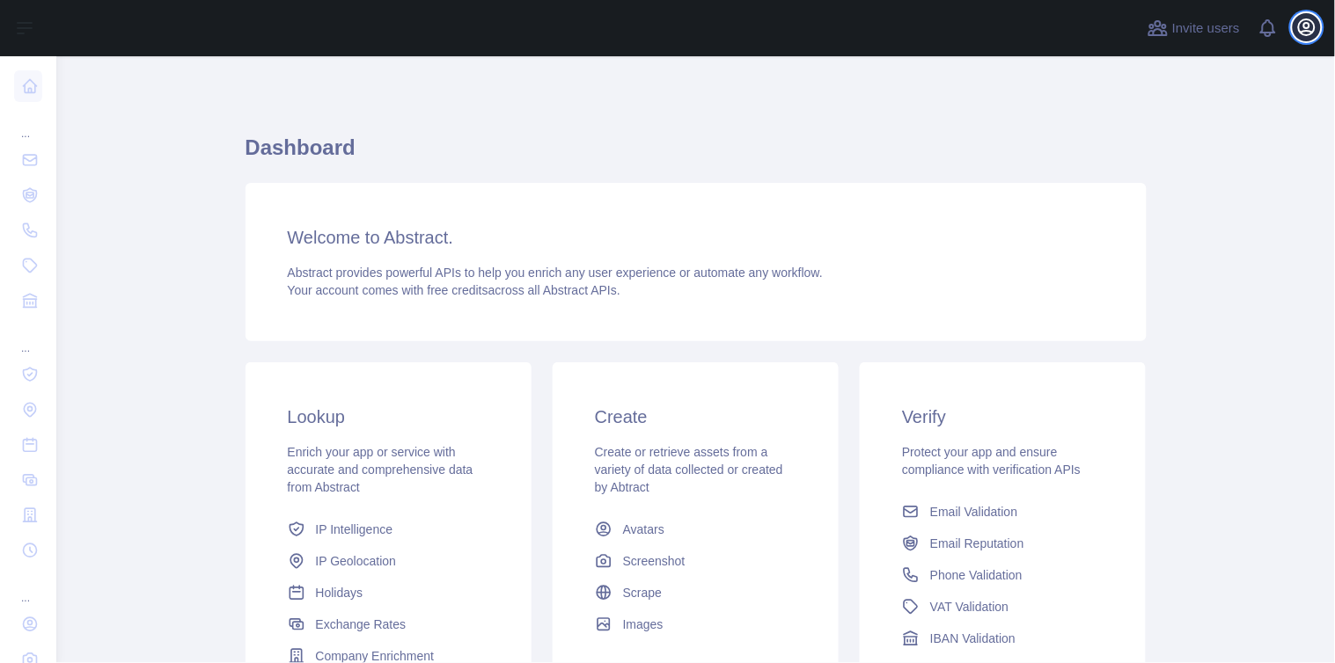
click at [1317, 25] on icon "button" at bounding box center [1306, 27] width 21 height 21
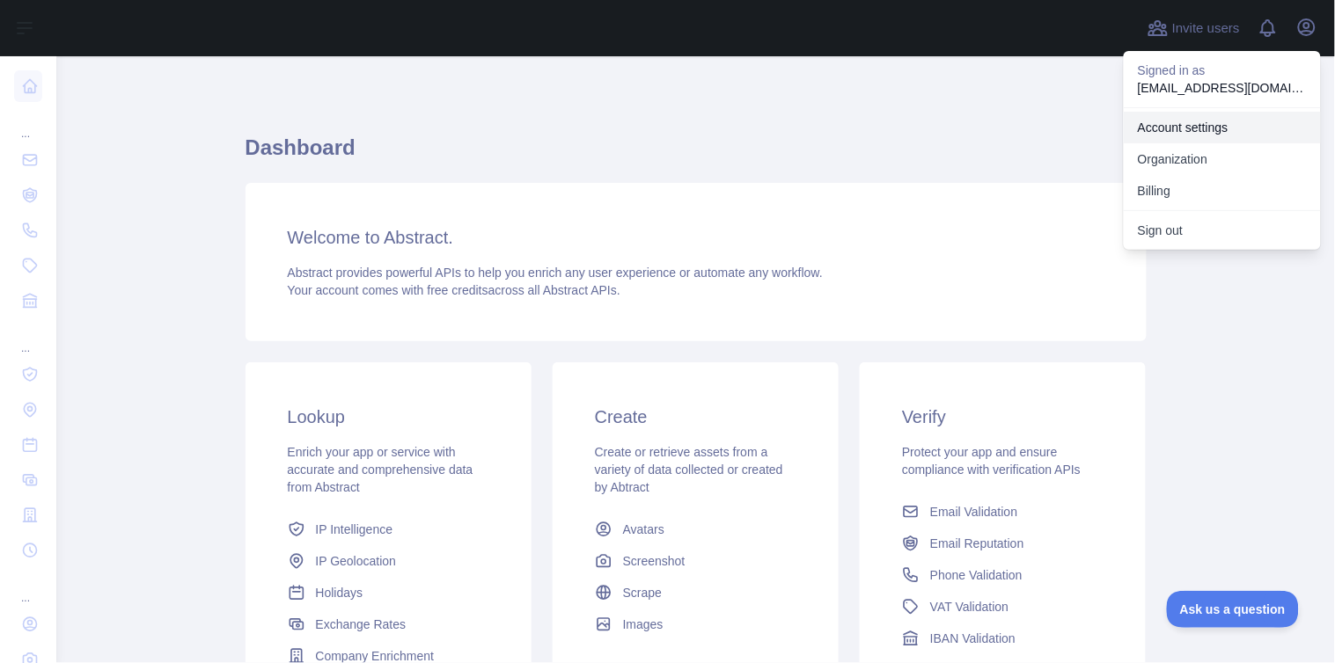
click at [1217, 130] on link "Account settings" at bounding box center [1221, 128] width 197 height 32
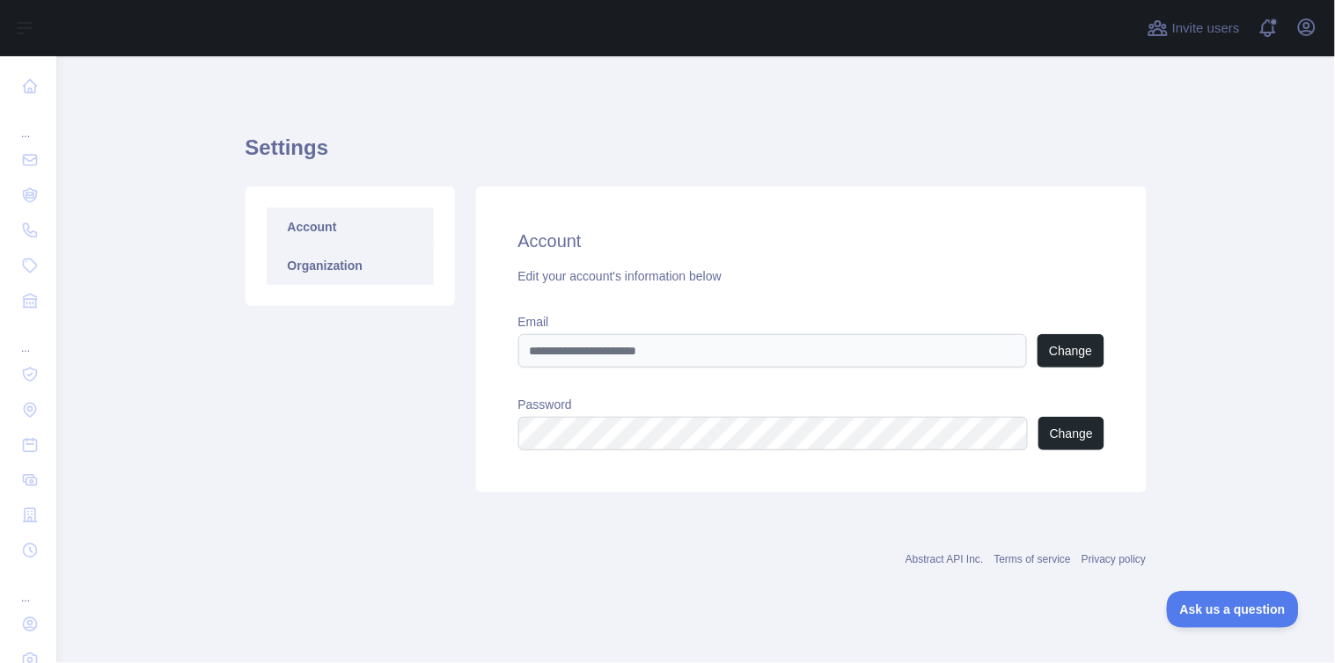
click at [312, 267] on link "Organization" at bounding box center [350, 265] width 167 height 39
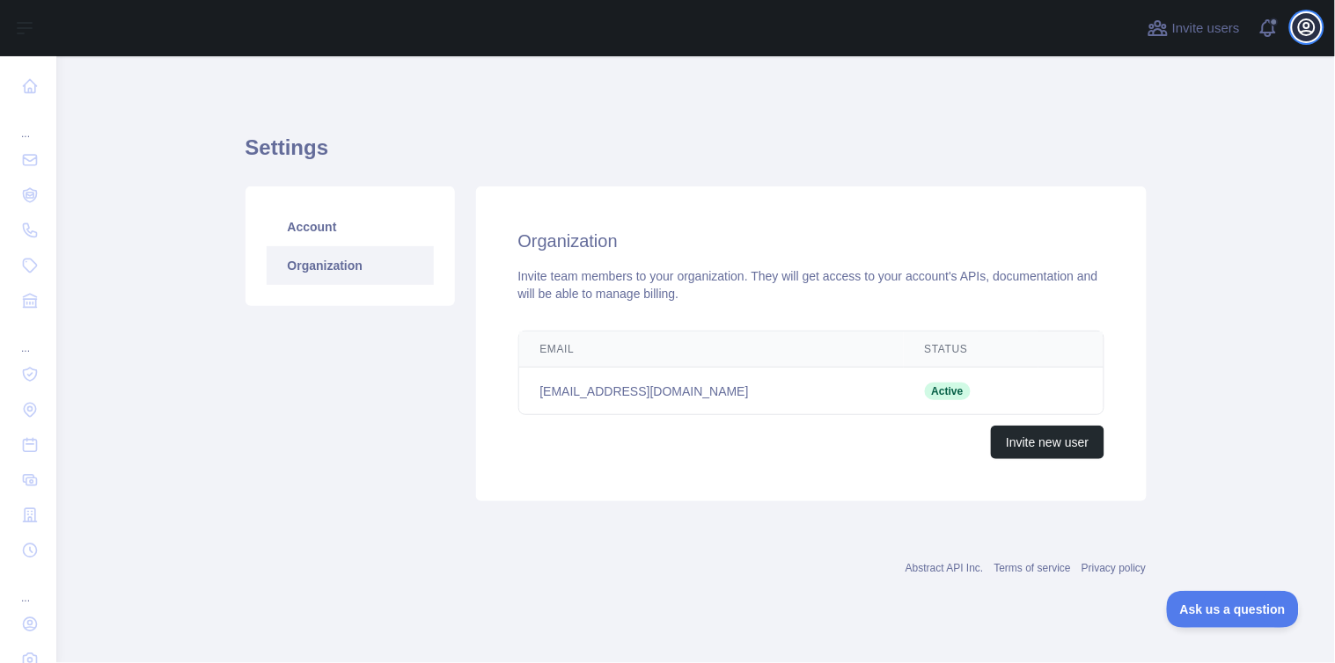
click at [1306, 24] on icon "button" at bounding box center [1306, 27] width 21 height 21
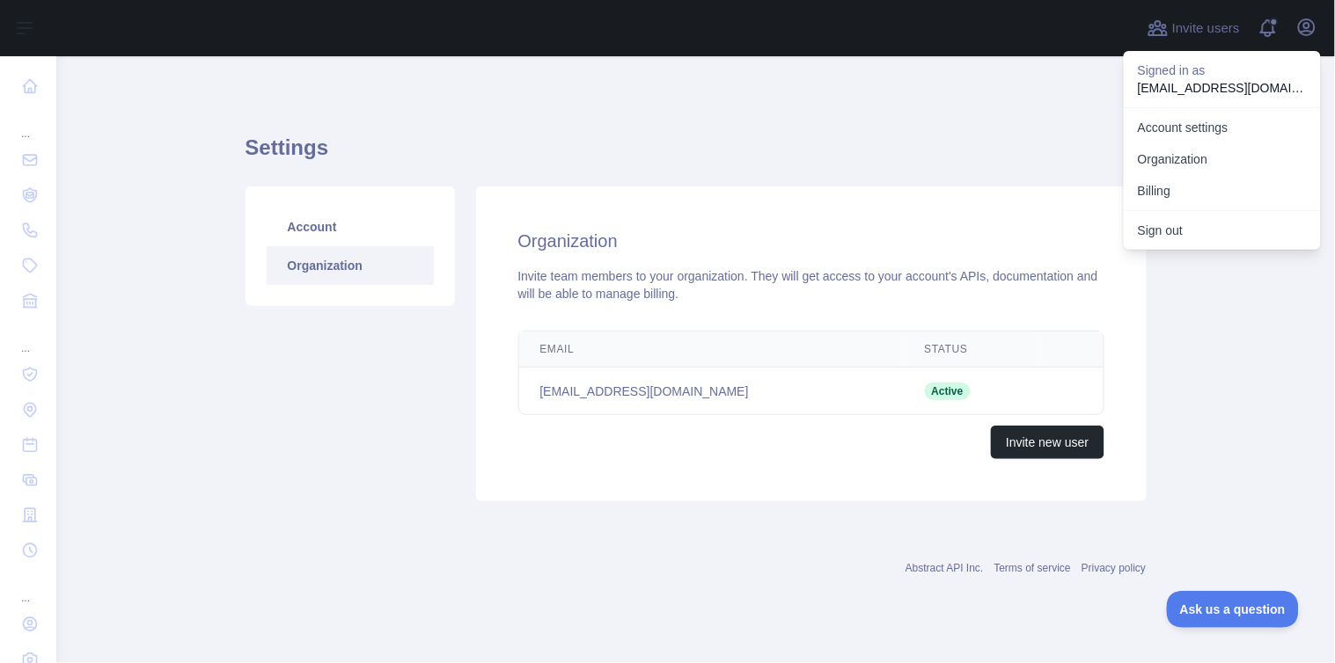
click at [1235, 91] on p "giantconder222@gmail.com" at bounding box center [1222, 88] width 169 height 18
click at [340, 81] on div "Settings Account Organization Organization Invite team members to your organiza…" at bounding box center [695, 343] width 901 height 575
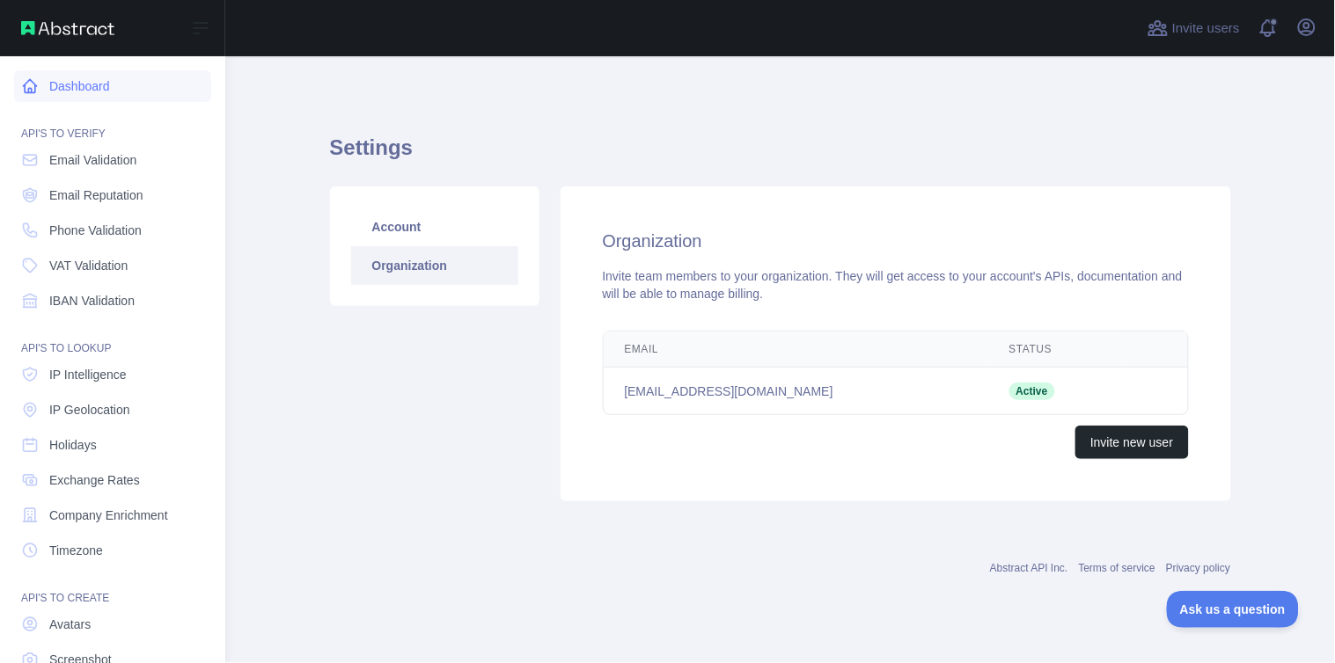
click at [23, 94] on icon at bounding box center [30, 86] width 18 height 18
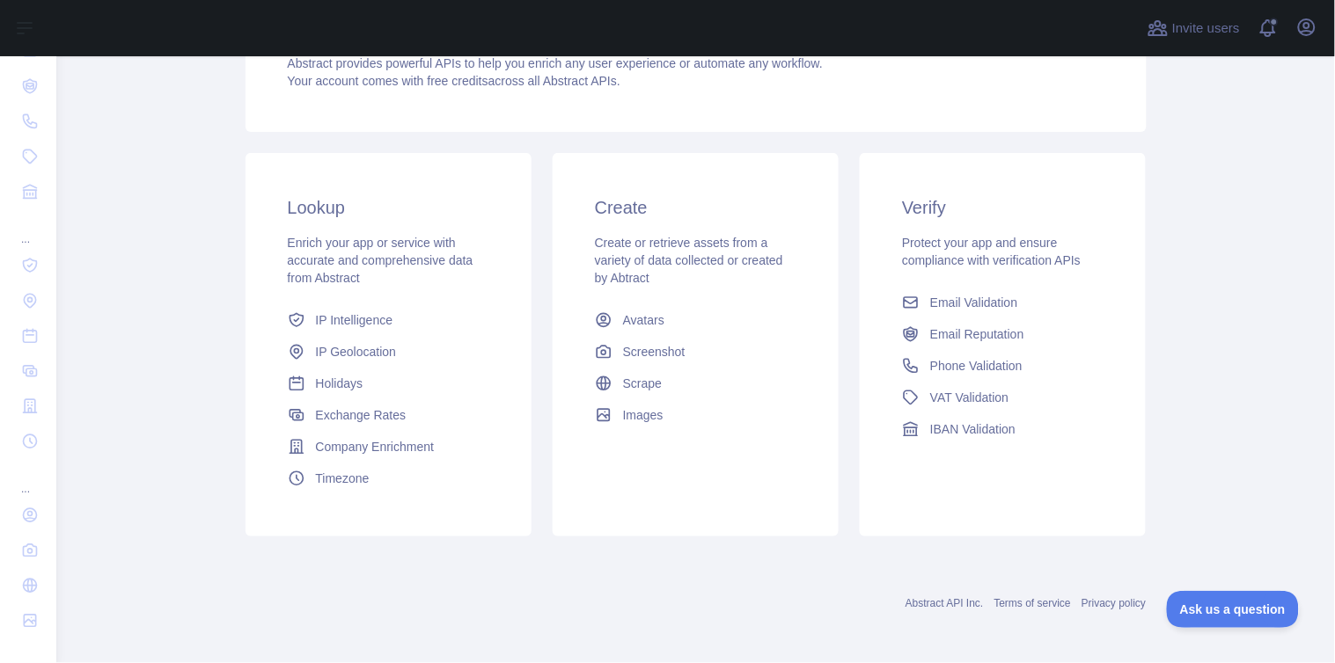
scroll to position [212, 0]
click at [384, 449] on span "Company Enrichment" at bounding box center [375, 444] width 119 height 18
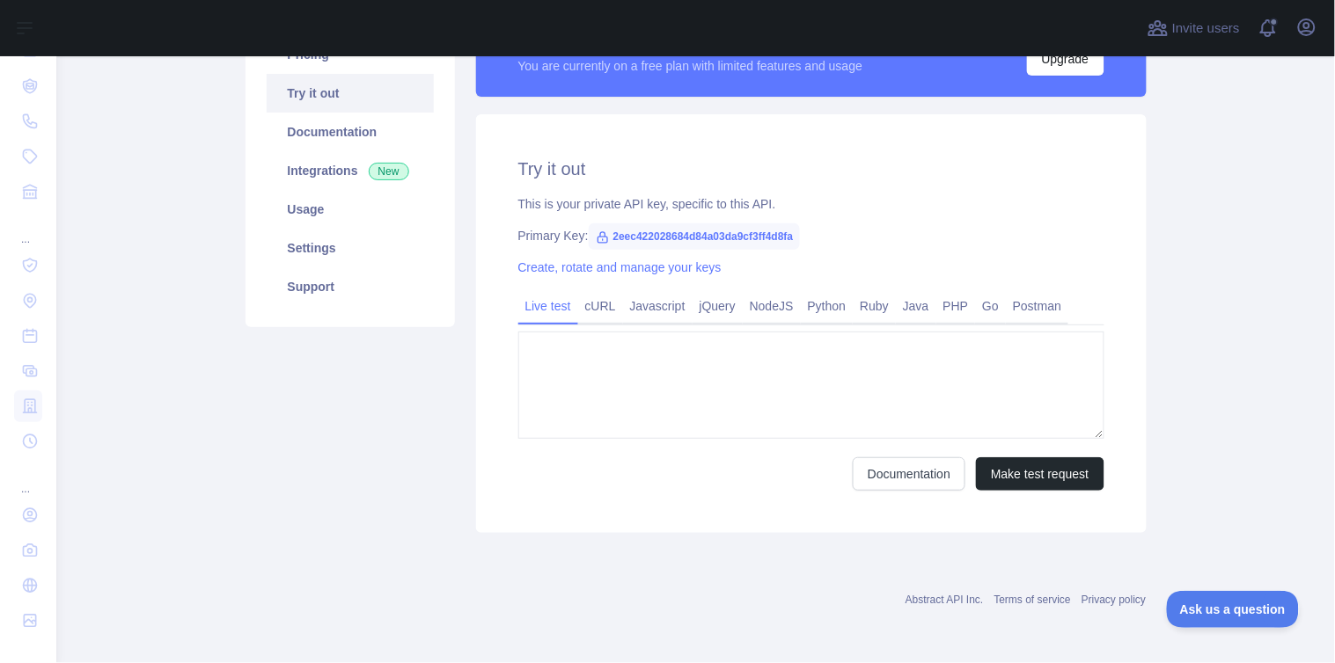
type textarea "**********"
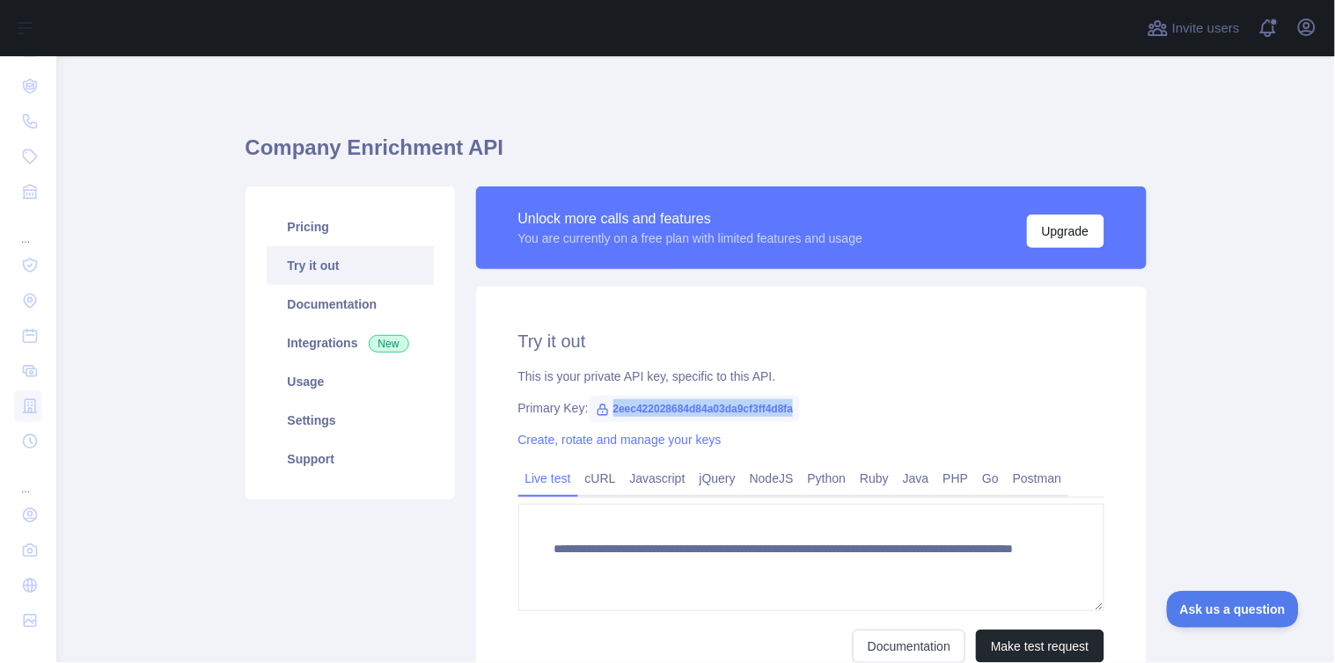
drag, startPoint x: 604, startPoint y: 410, endPoint x: 784, endPoint y: 418, distance: 180.5
click at [784, 418] on span "2eec422028684d84a03da9cf3ff4d8fa" at bounding box center [695, 409] width 212 height 26
copy span "2eec422028684d84a03da9cf3ff4d8fa"
